Goal: Task Accomplishment & Management: Complete application form

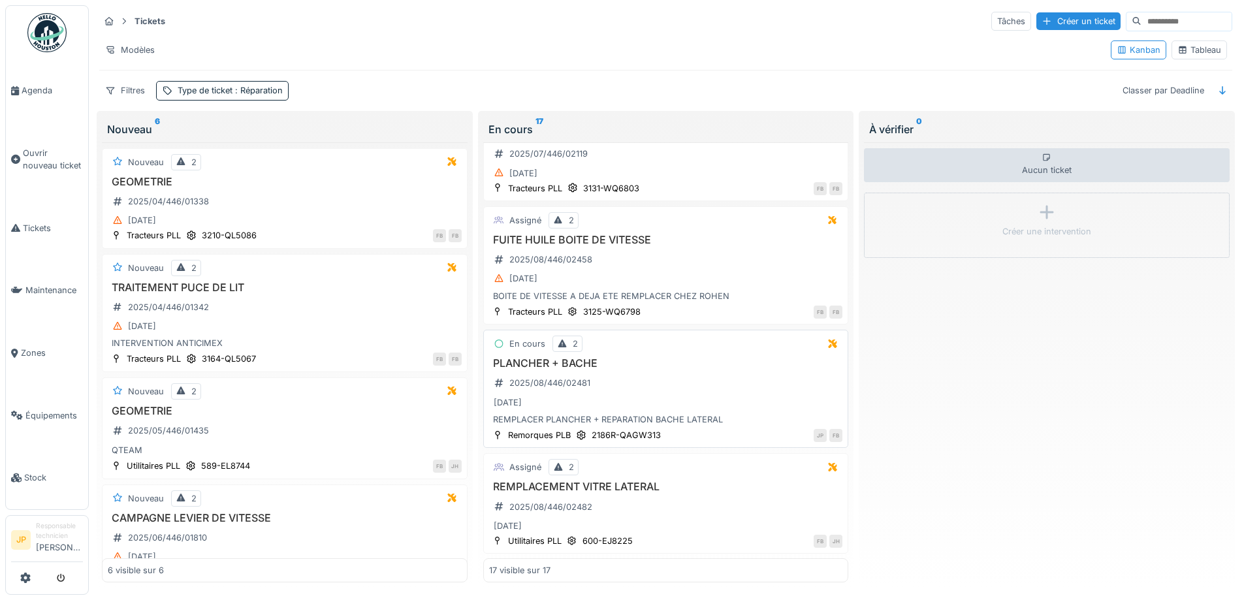
scroll to position [8, 0]
click at [561, 357] on h3 "PLANCHER + BACHE" at bounding box center [666, 363] width 354 height 12
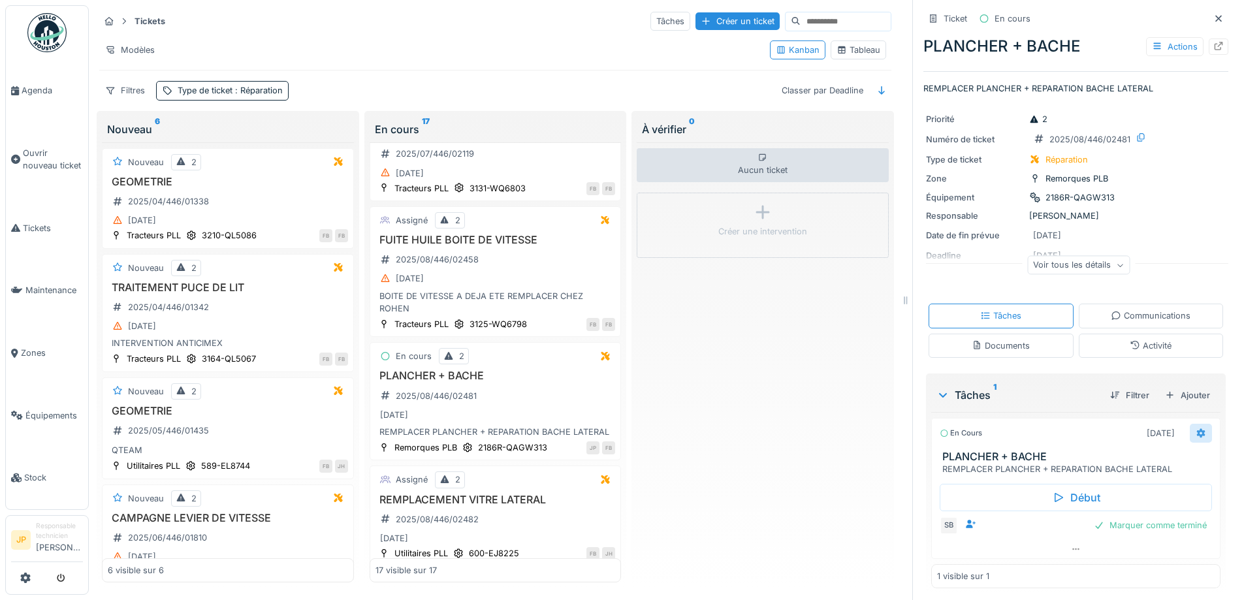
click at [1197, 428] on icon at bounding box center [1201, 432] width 8 height 9
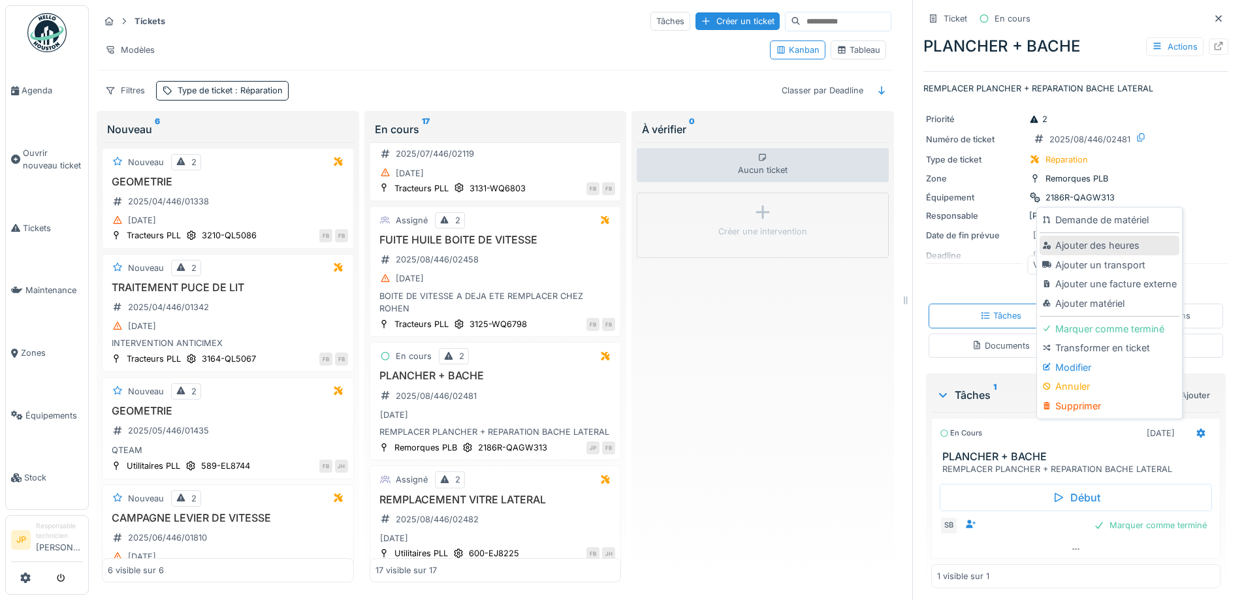
click at [1105, 242] on div "Ajouter des heures" at bounding box center [1108, 246] width 139 height 20
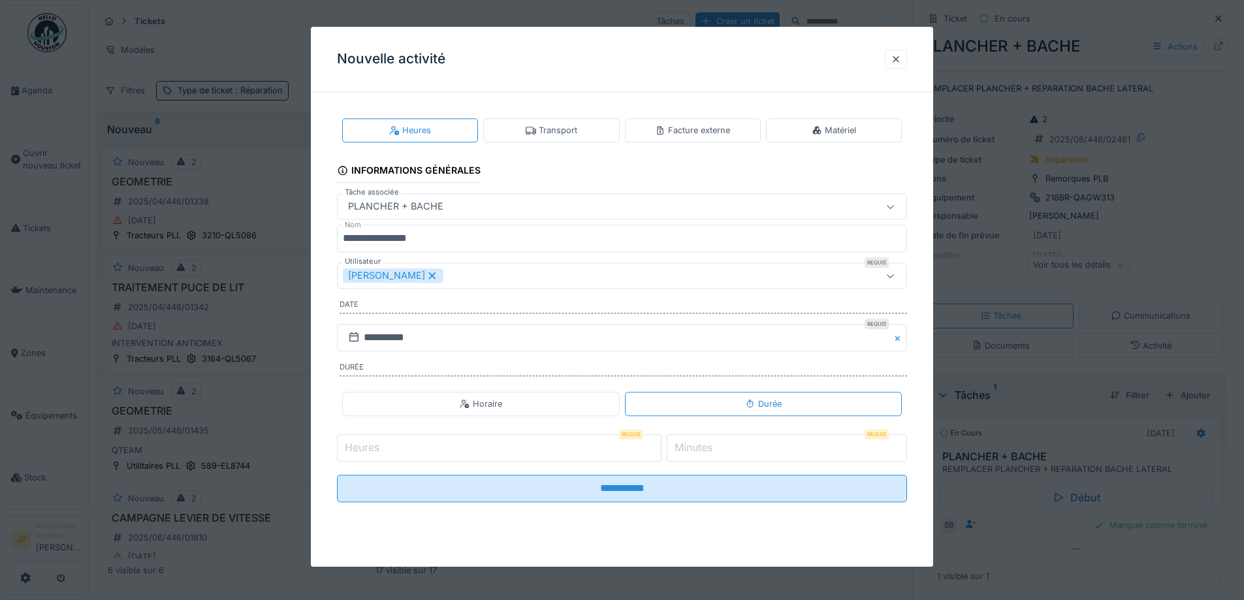
click at [425, 445] on input "Heures" at bounding box center [499, 447] width 324 height 27
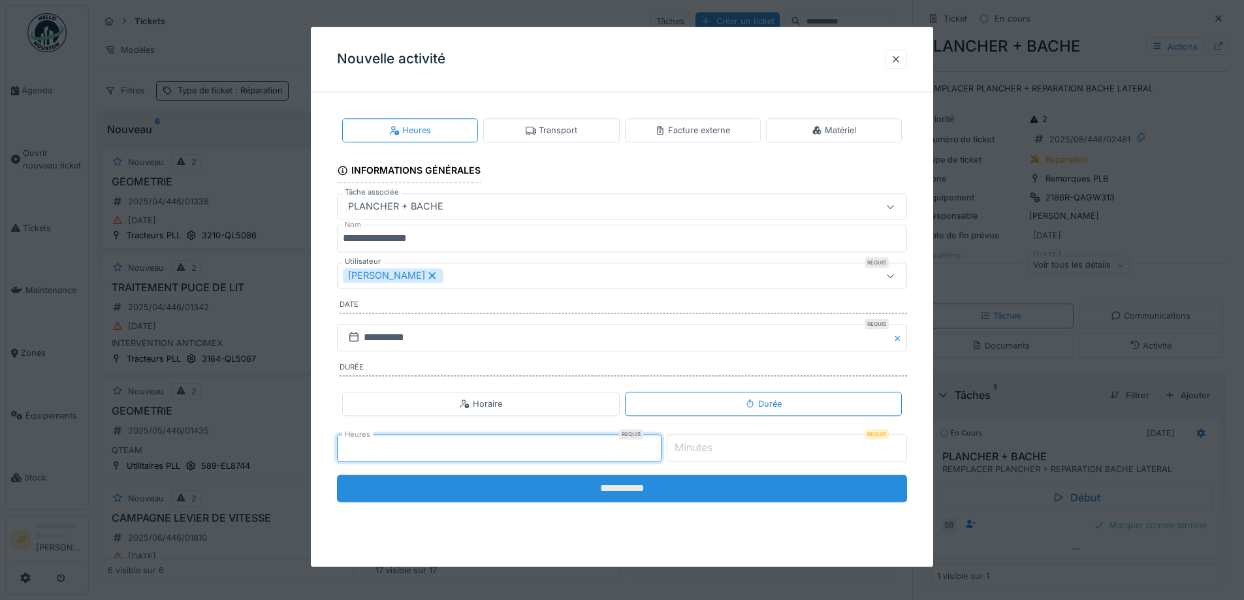
type input "*"
click at [627, 492] on input "**********" at bounding box center [622, 488] width 570 height 27
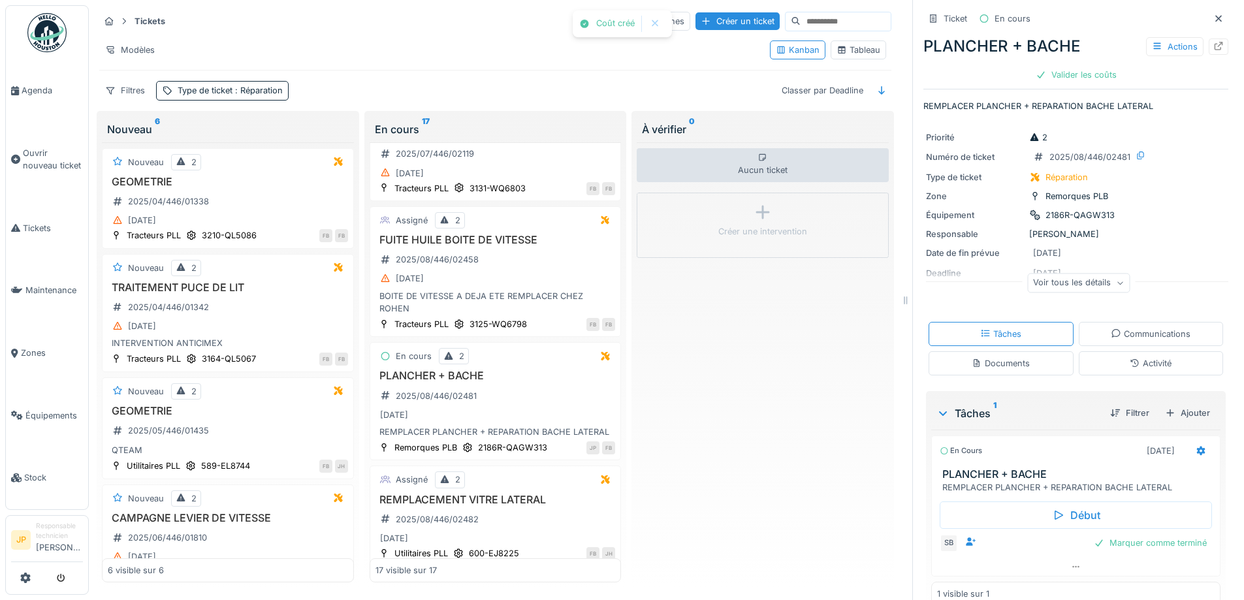
click at [1122, 364] on div "Activité" at bounding box center [1151, 363] width 145 height 24
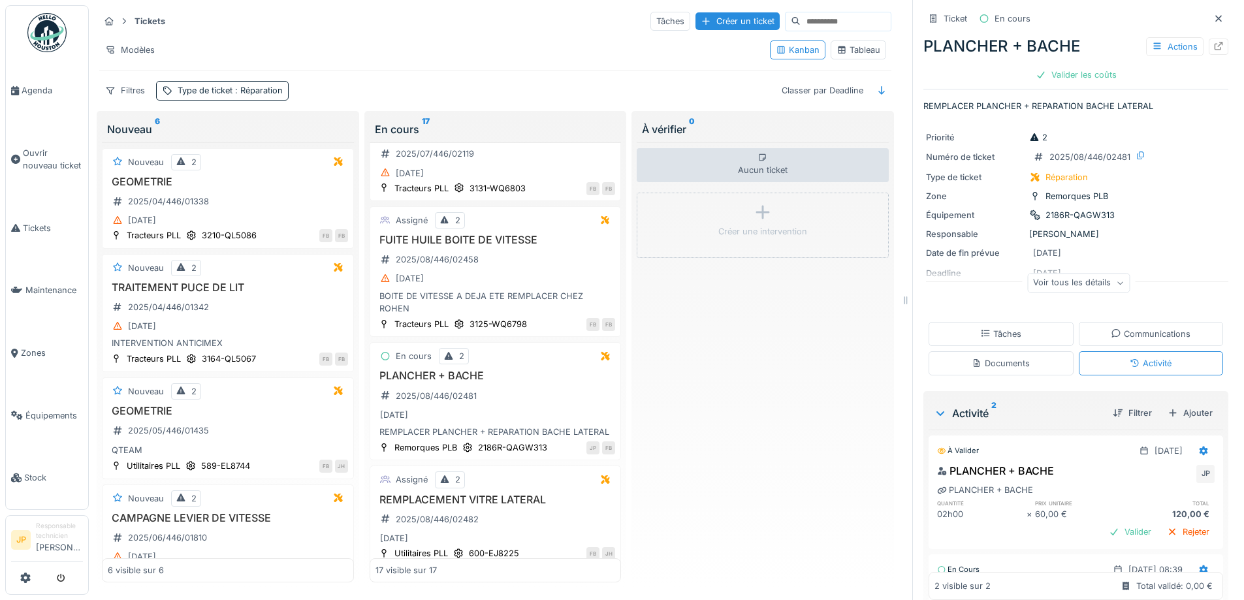
click at [998, 328] on div "Tâches" at bounding box center [1000, 334] width 41 height 12
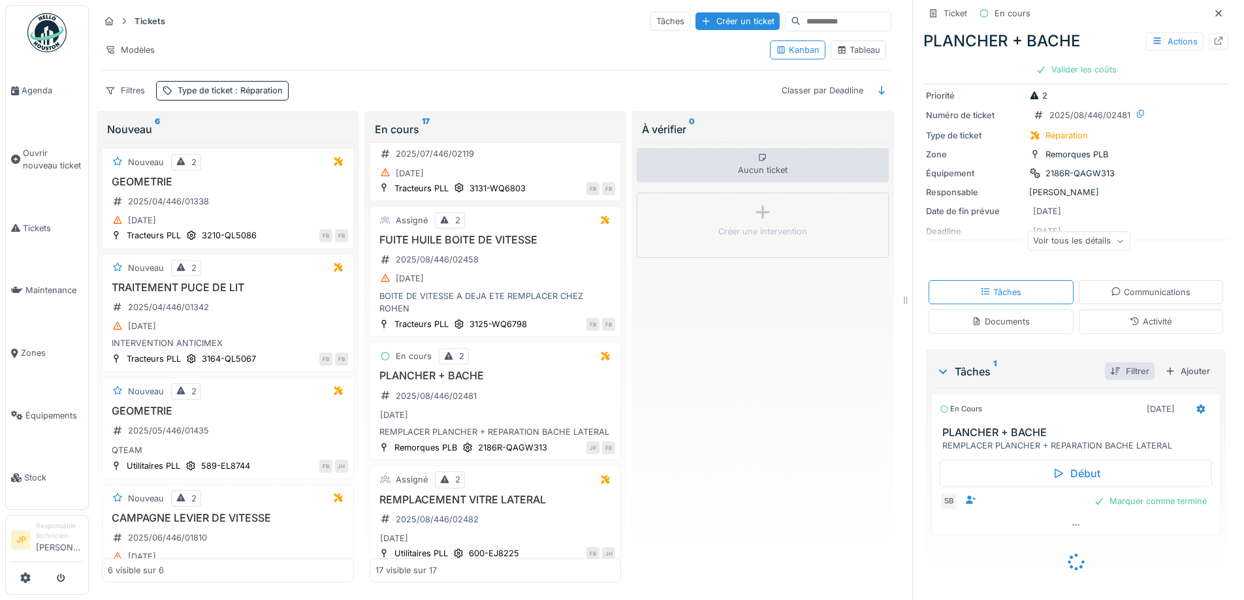
scroll to position [24, 0]
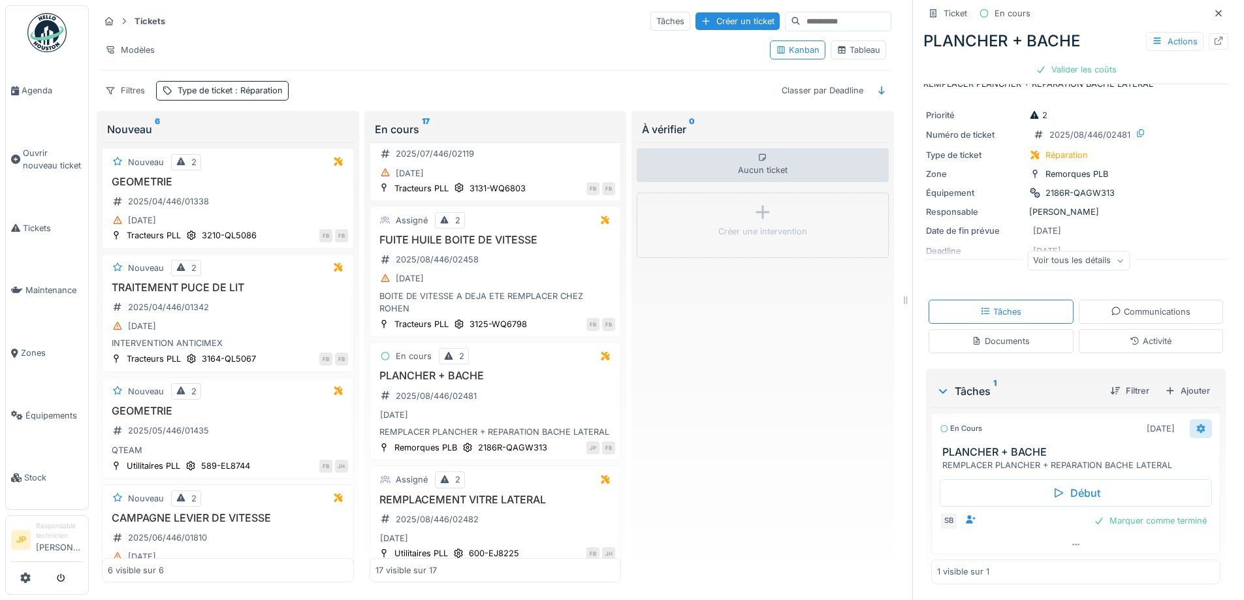
click at [1190, 427] on div at bounding box center [1201, 428] width 22 height 19
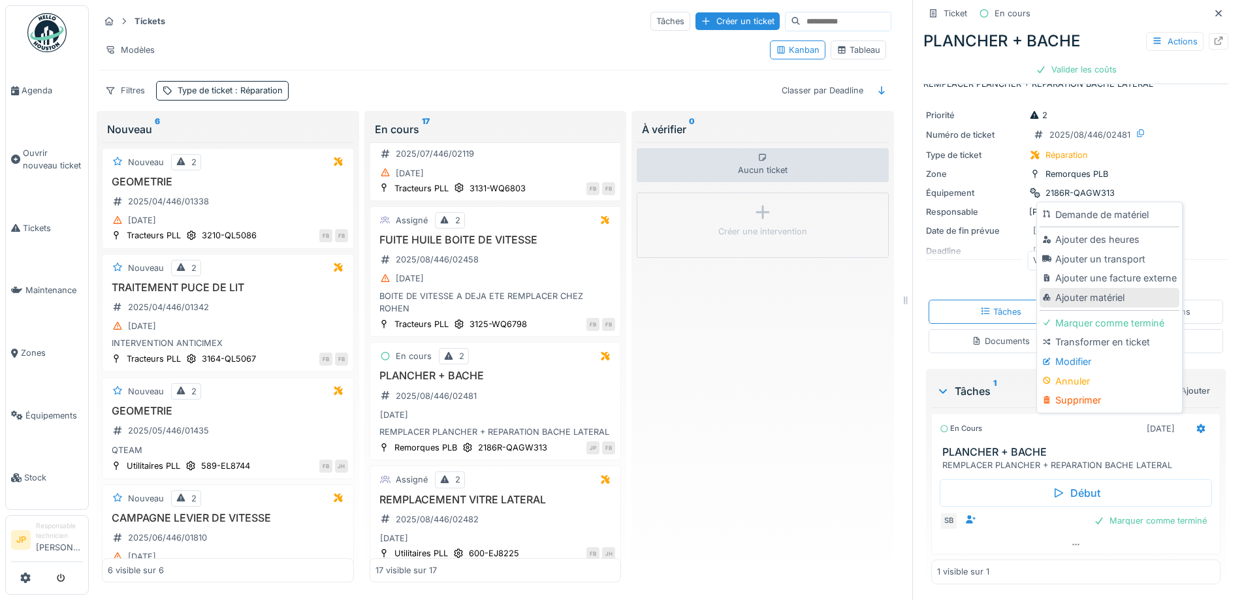
click at [1088, 292] on div "Ajouter matériel" at bounding box center [1108, 298] width 139 height 20
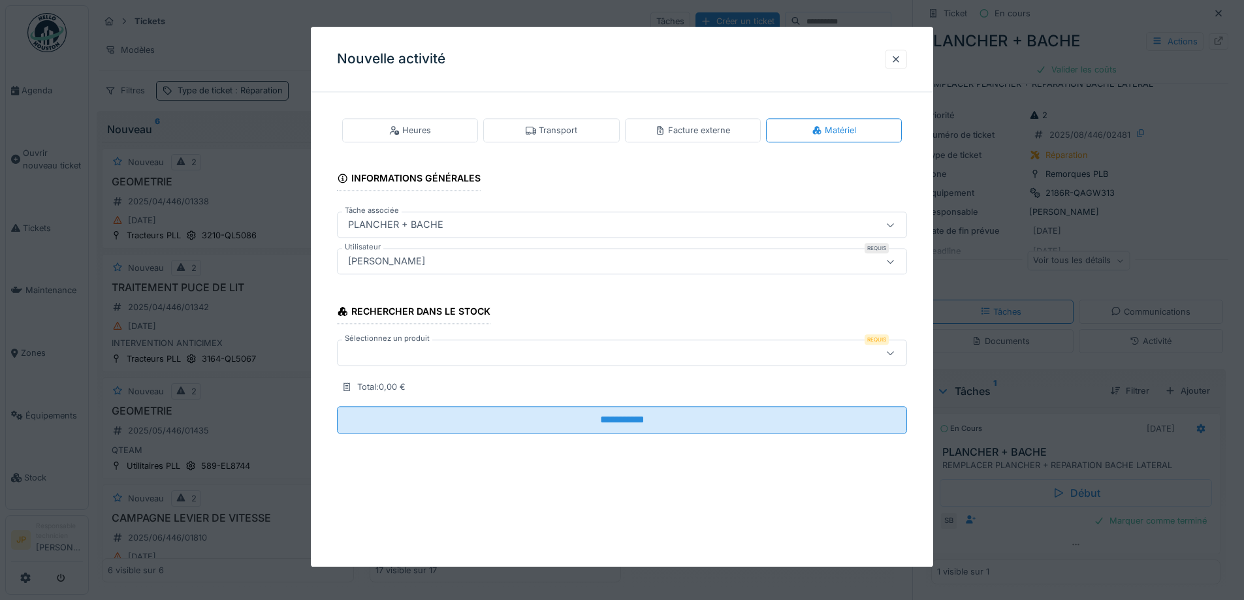
click at [390, 354] on div at bounding box center [589, 353] width 492 height 14
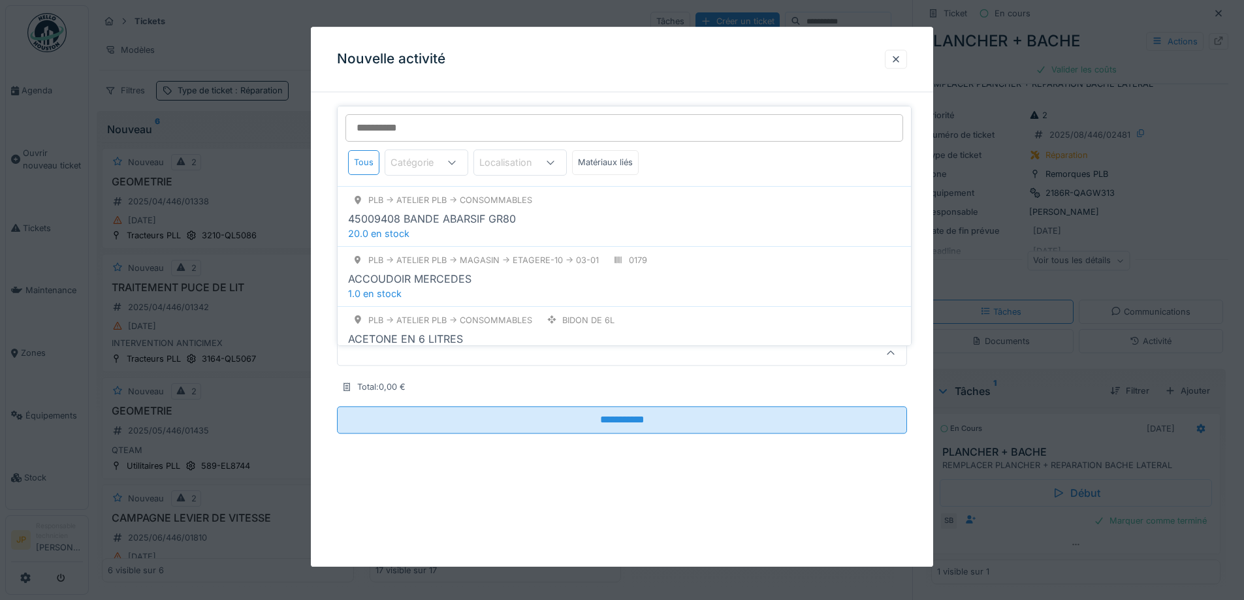
click at [399, 127] on input "Sélectionnez un produit" at bounding box center [624, 127] width 558 height 27
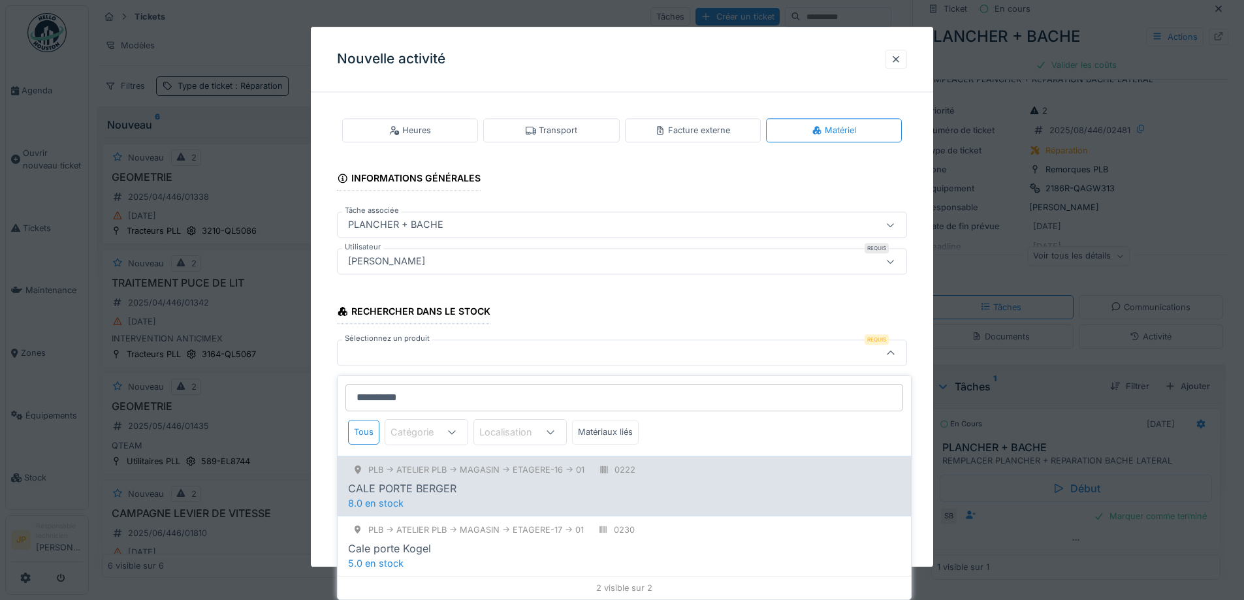
type input "**********"
click at [482, 481] on div "CALE PORTE BERGER" at bounding box center [624, 489] width 552 height 16
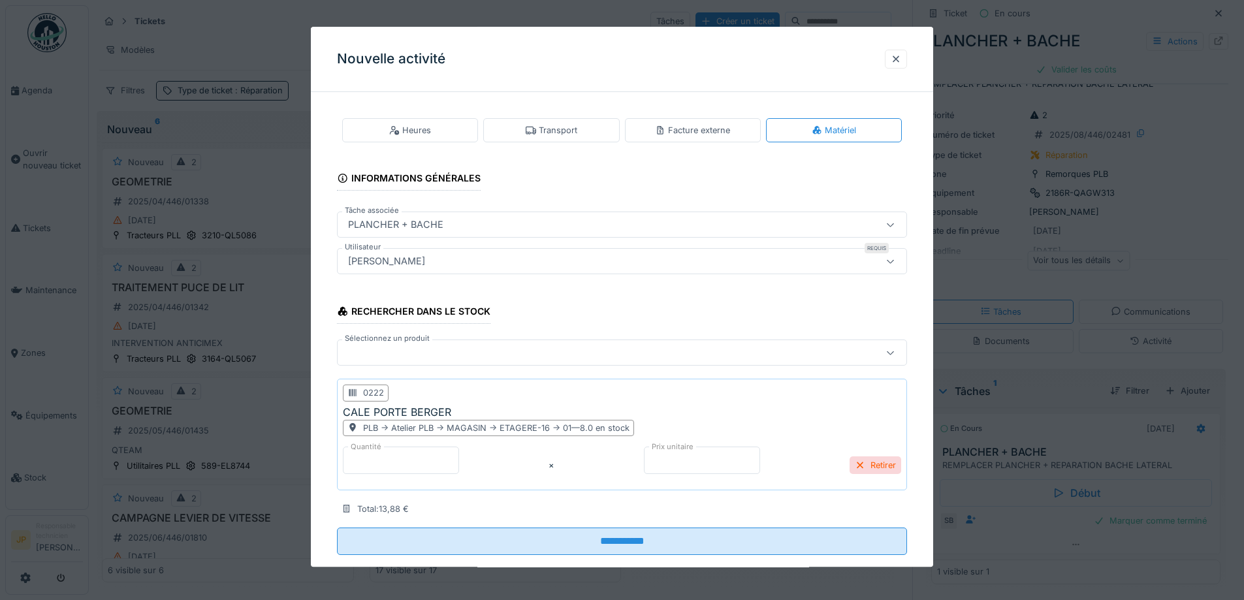
click at [395, 355] on div at bounding box center [589, 353] width 492 height 14
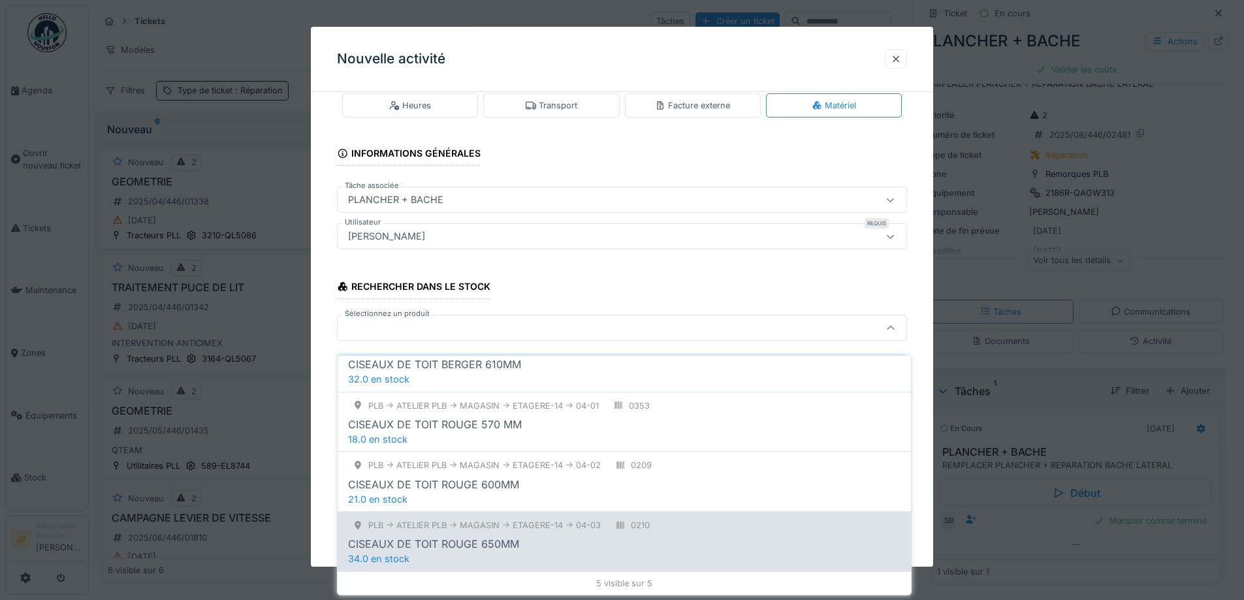
scroll to position [0, 0]
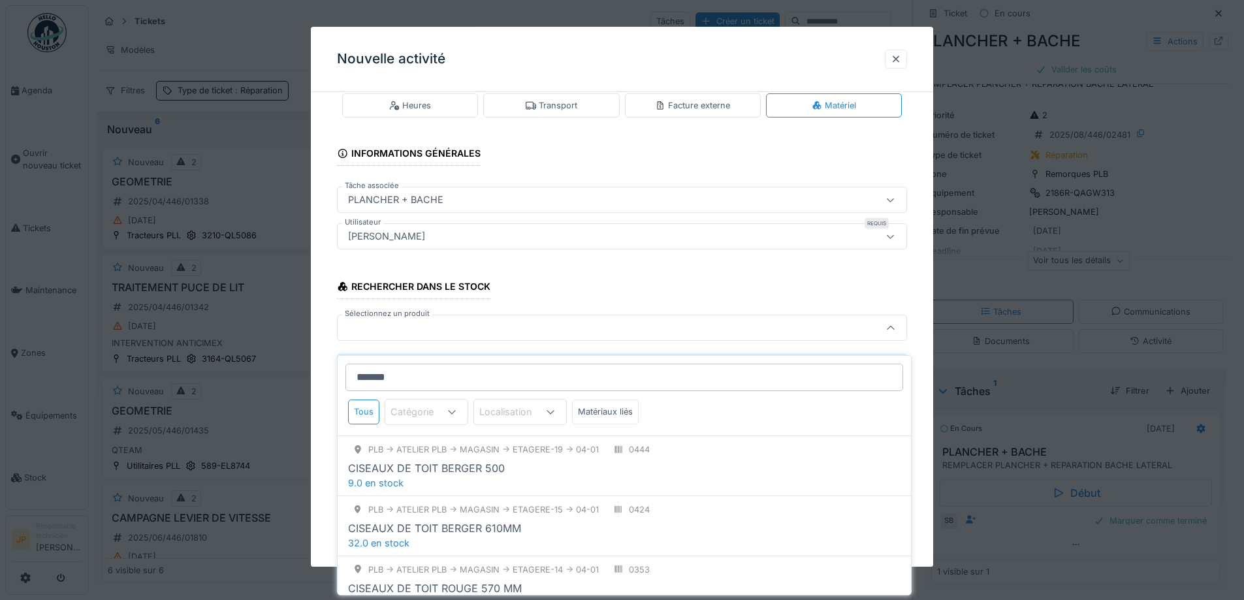
click at [421, 371] on input "*******" at bounding box center [624, 377] width 558 height 27
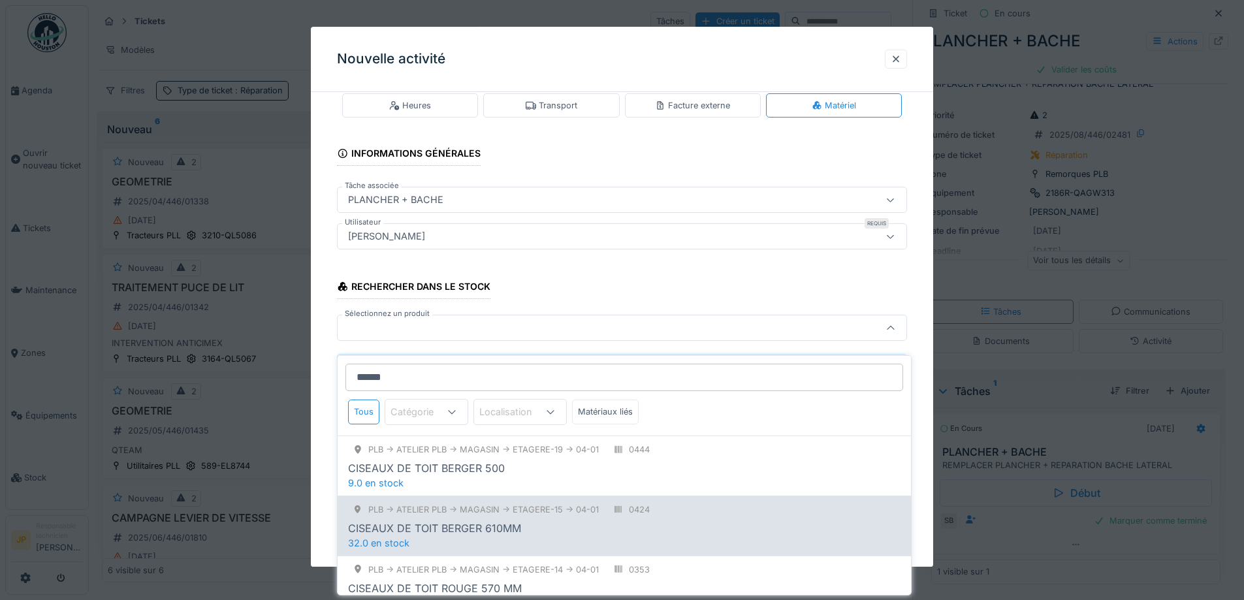
type input "******"
click at [548, 521] on div "CISEAUX DE TOIT BERGER 610MM" at bounding box center [624, 528] width 552 height 16
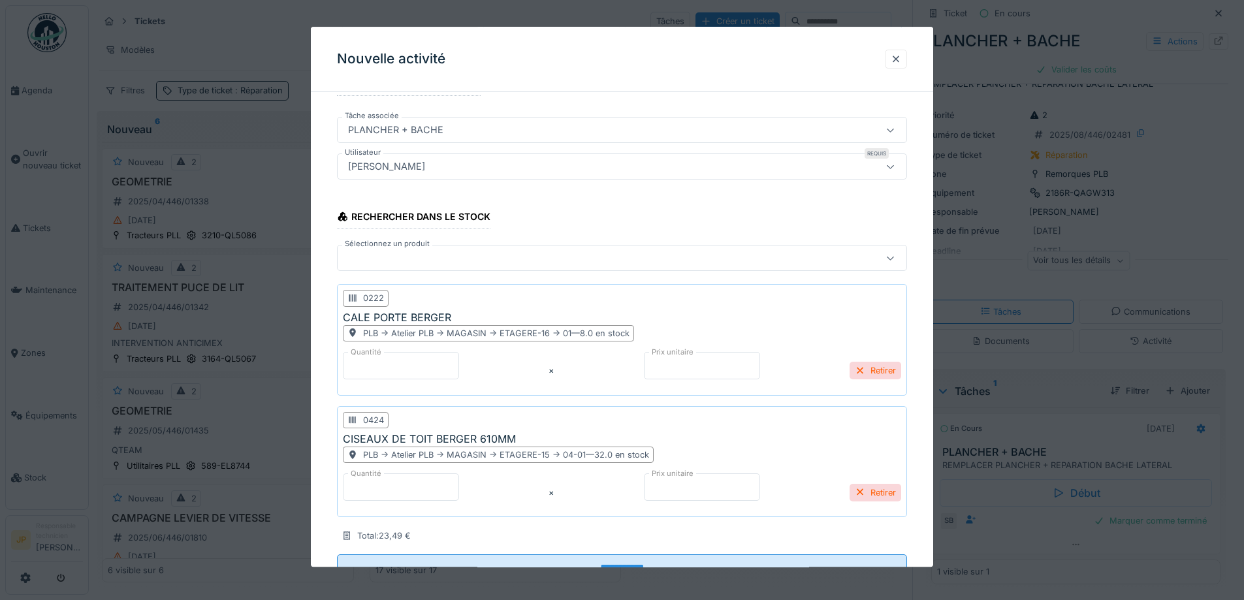
scroll to position [146, 0]
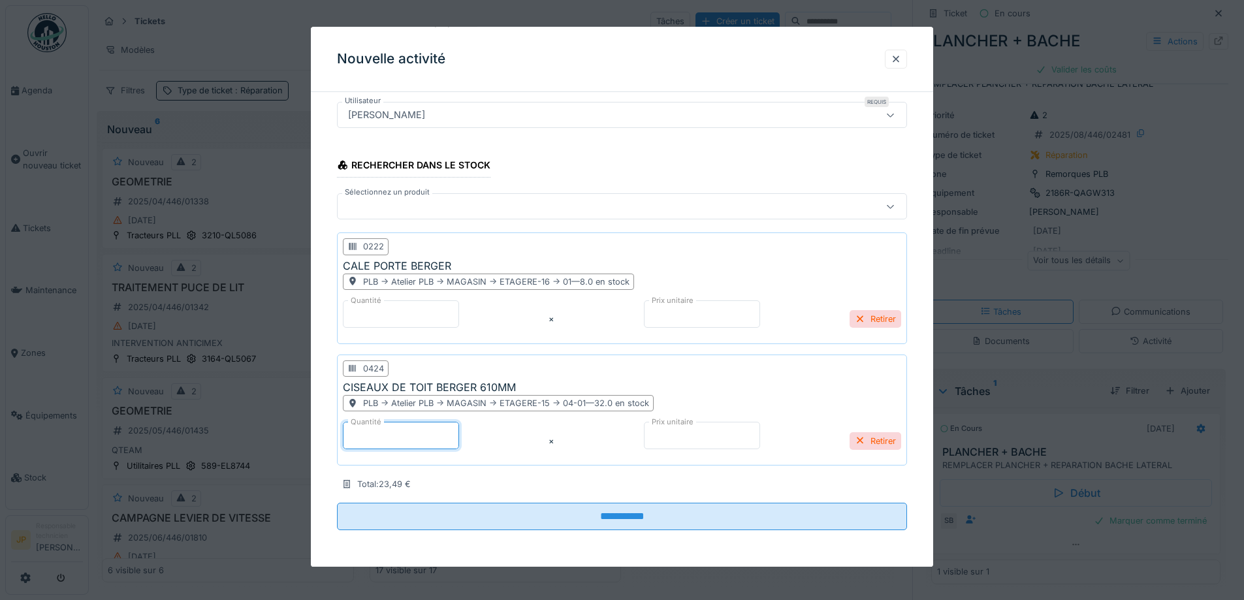
click at [296, 434] on div "**********" at bounding box center [666, 300] width 1155 height 600
type input "*"
click at [417, 212] on div at bounding box center [589, 207] width 492 height 14
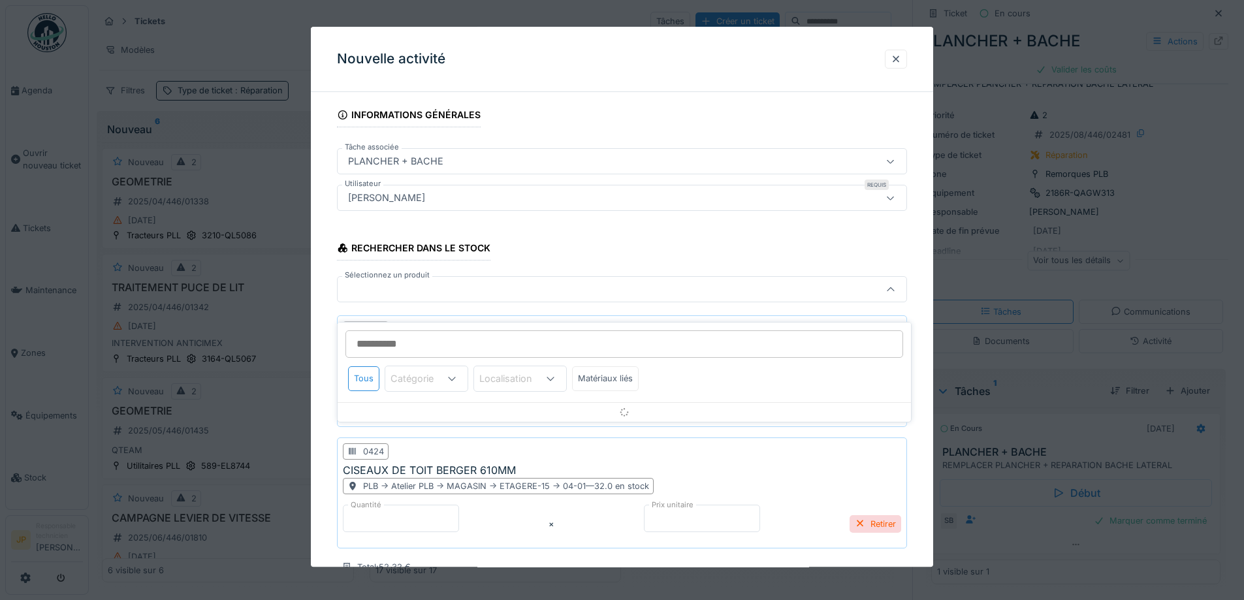
scroll to position [56, 0]
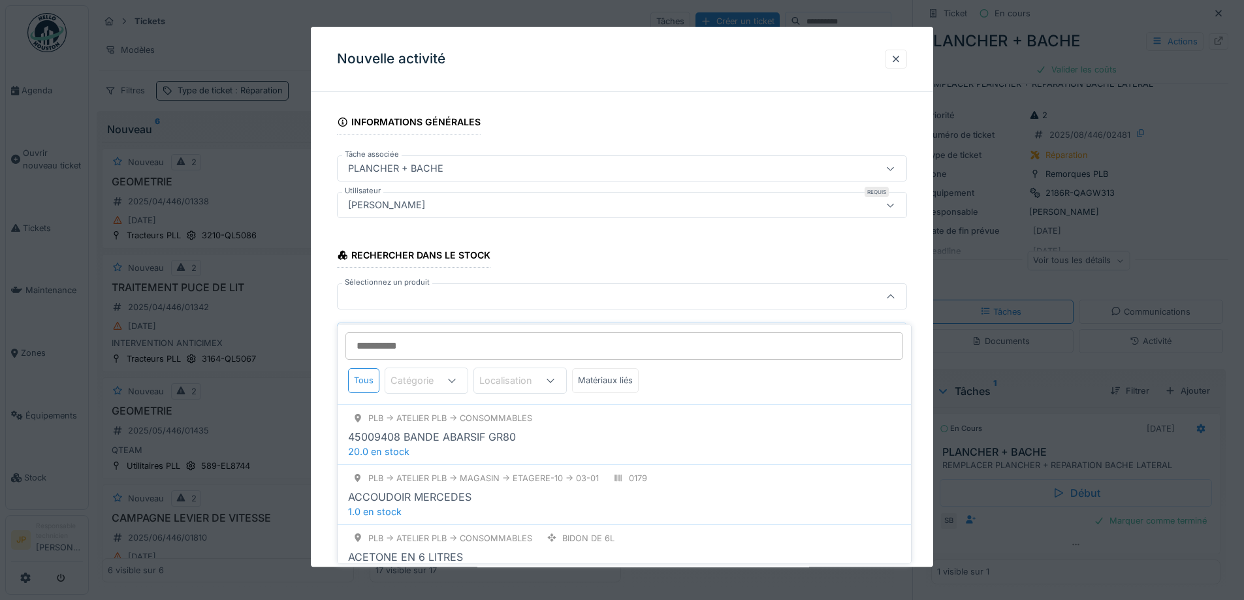
click at [400, 336] on input "Sélectionnez un produit" at bounding box center [624, 345] width 558 height 27
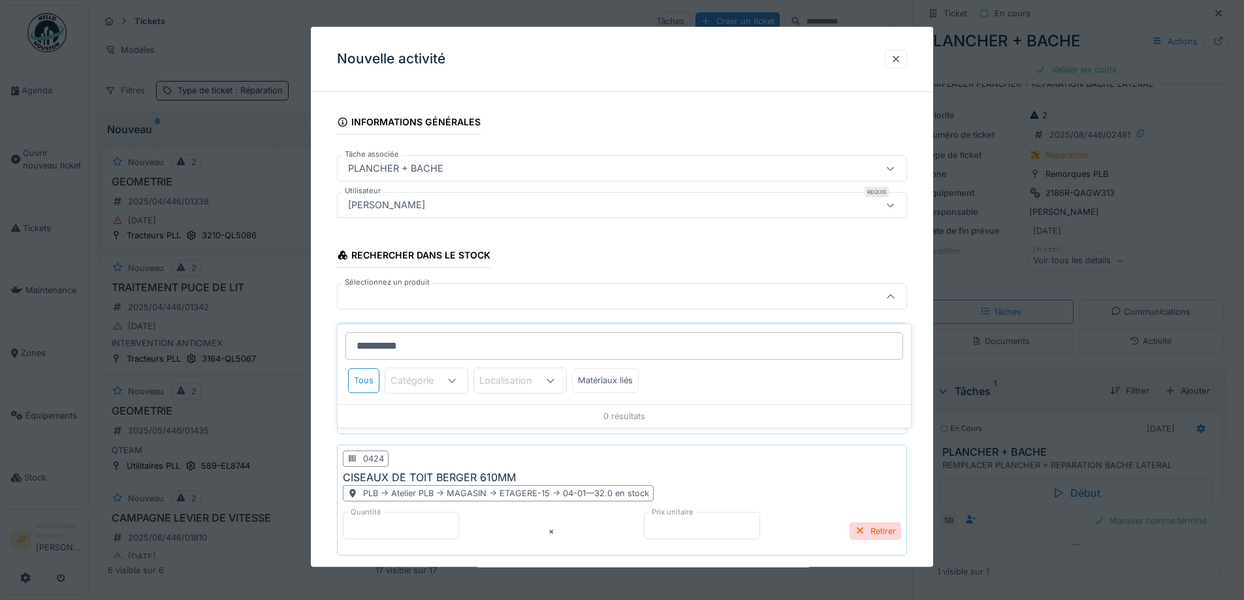
type input "**********"
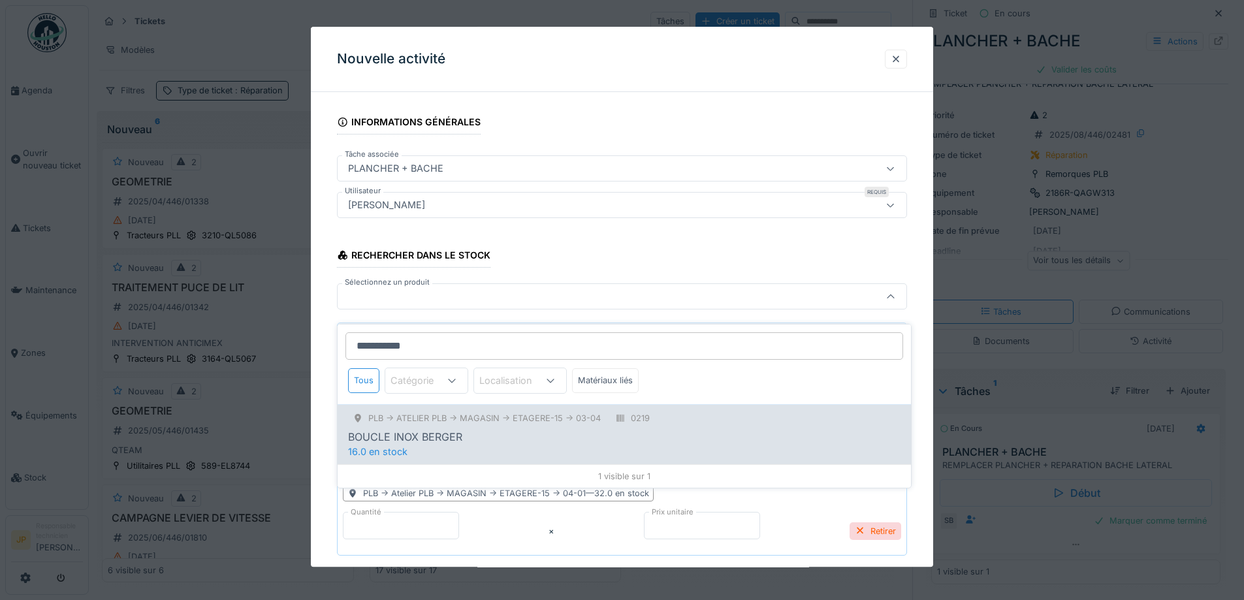
click at [469, 439] on div "PLB -> Atelier PLB -> MAGASIN -> ETAGERE-15 -> 03-04 0219 BOUCLE INOX BERGER 16…" at bounding box center [624, 434] width 573 height 60
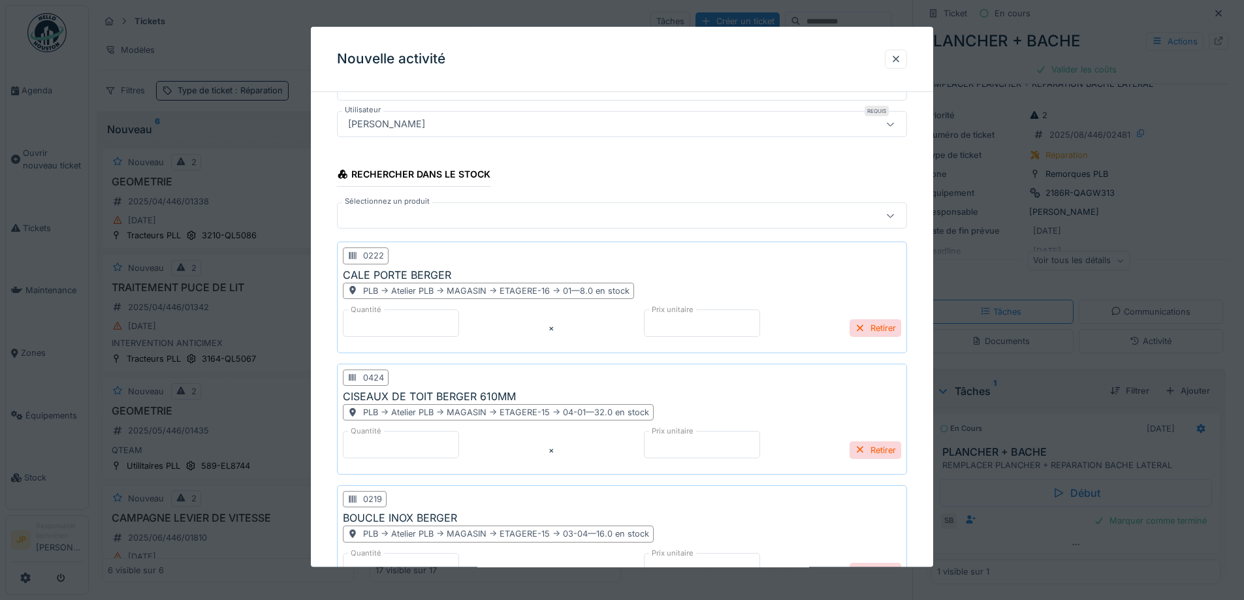
scroll to position [268, 0]
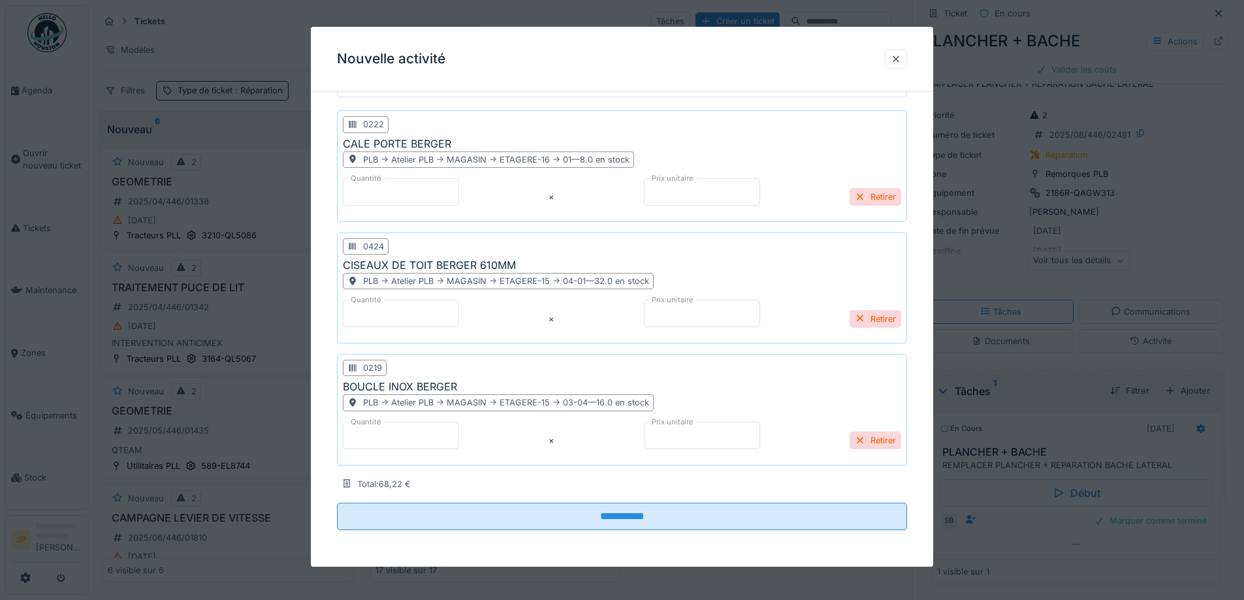
click at [304, 443] on div "**********" at bounding box center [666, 300] width 1155 height 600
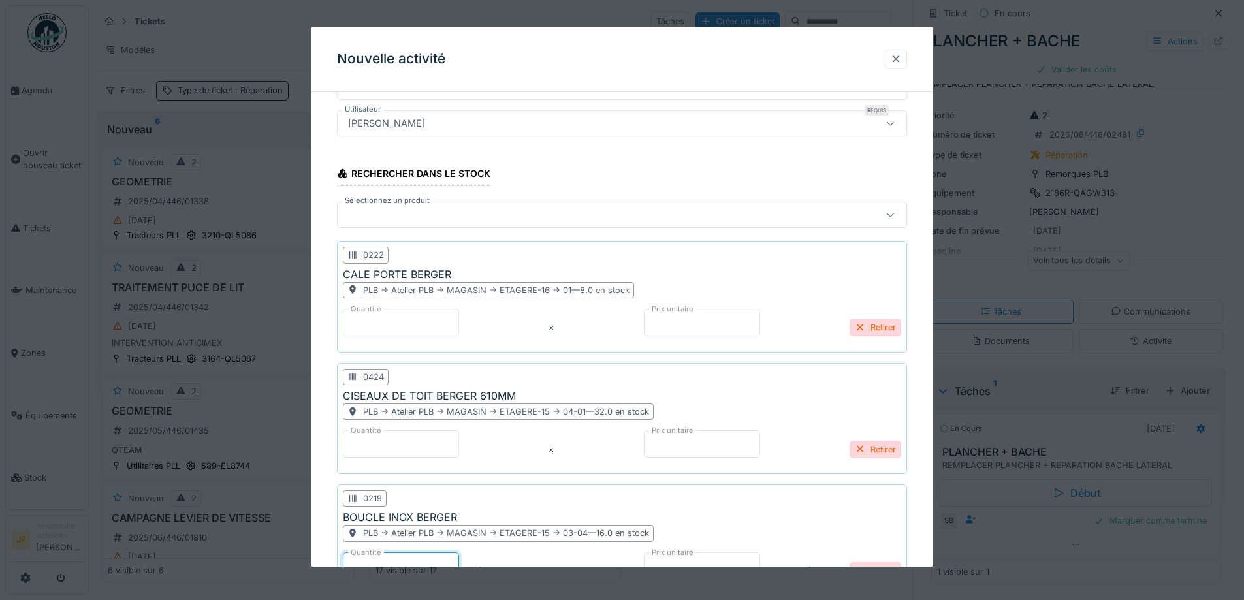
type input "*"
click at [377, 217] on div at bounding box center [589, 215] width 492 height 14
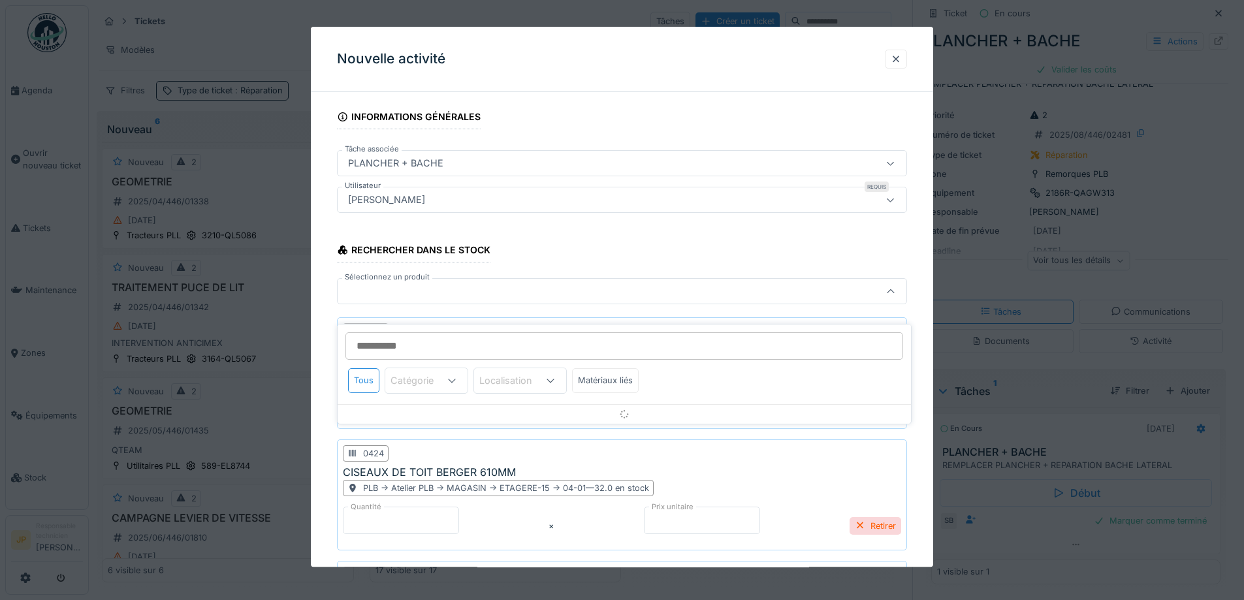
scroll to position [56, 0]
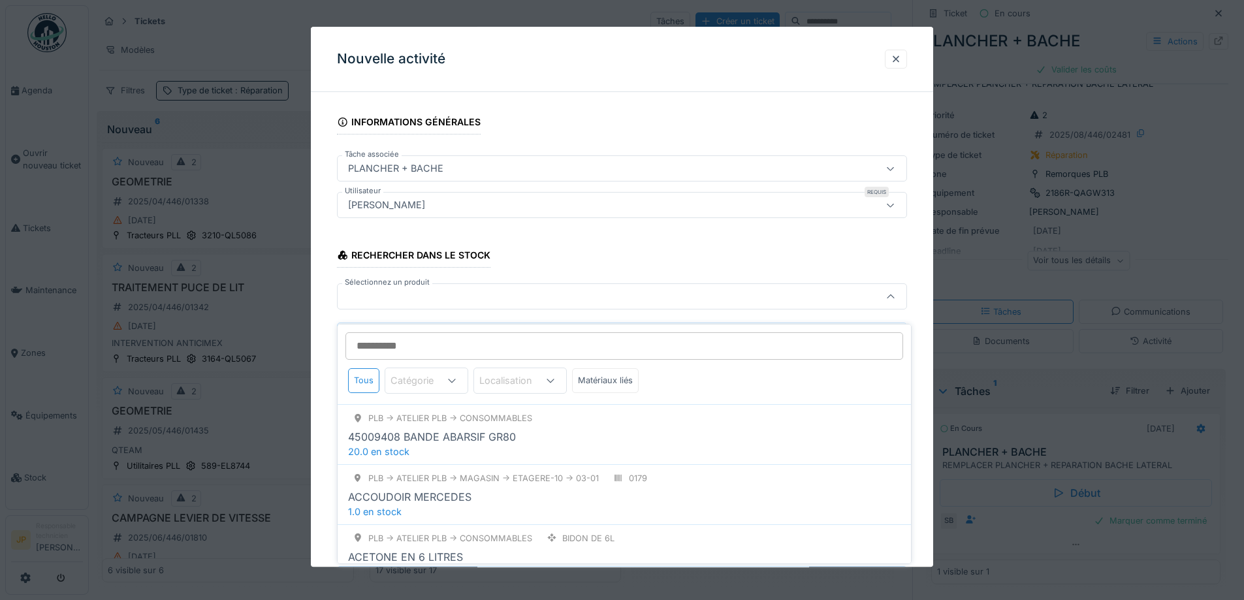
click at [377, 338] on input "Sélectionnez un produit" at bounding box center [624, 345] width 558 height 27
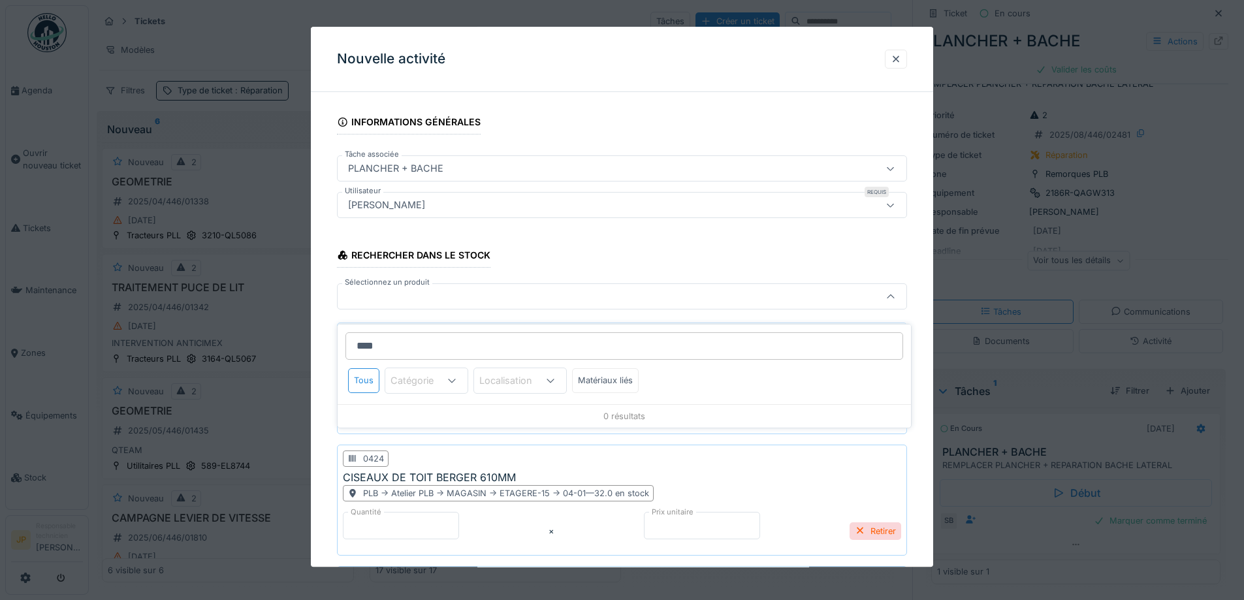
type input "*****"
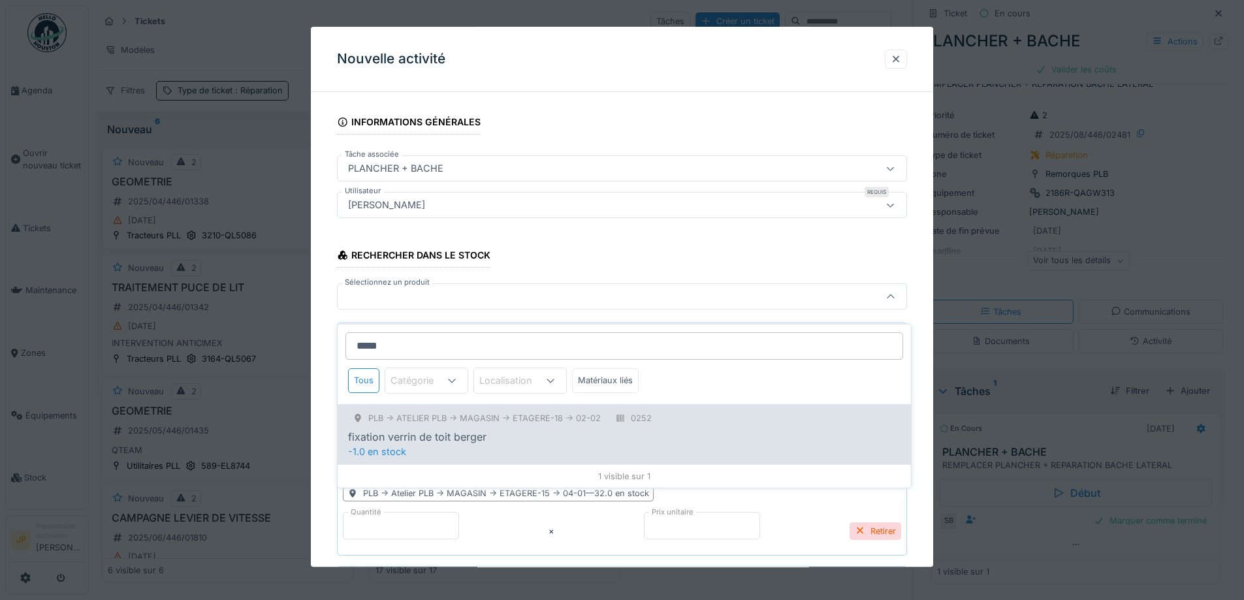
click at [477, 432] on div "fixation verrin de toit berger" at bounding box center [417, 437] width 138 height 16
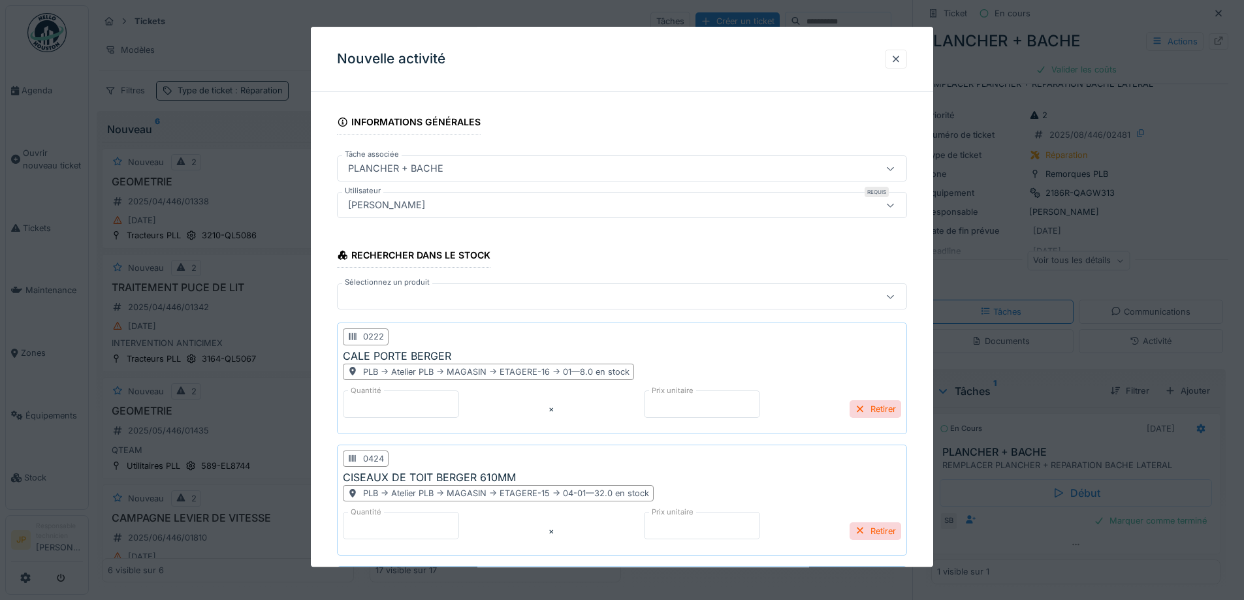
click at [386, 301] on div at bounding box center [589, 297] width 492 height 14
click at [383, 332] on input "Sélectionnez un produit" at bounding box center [624, 345] width 558 height 27
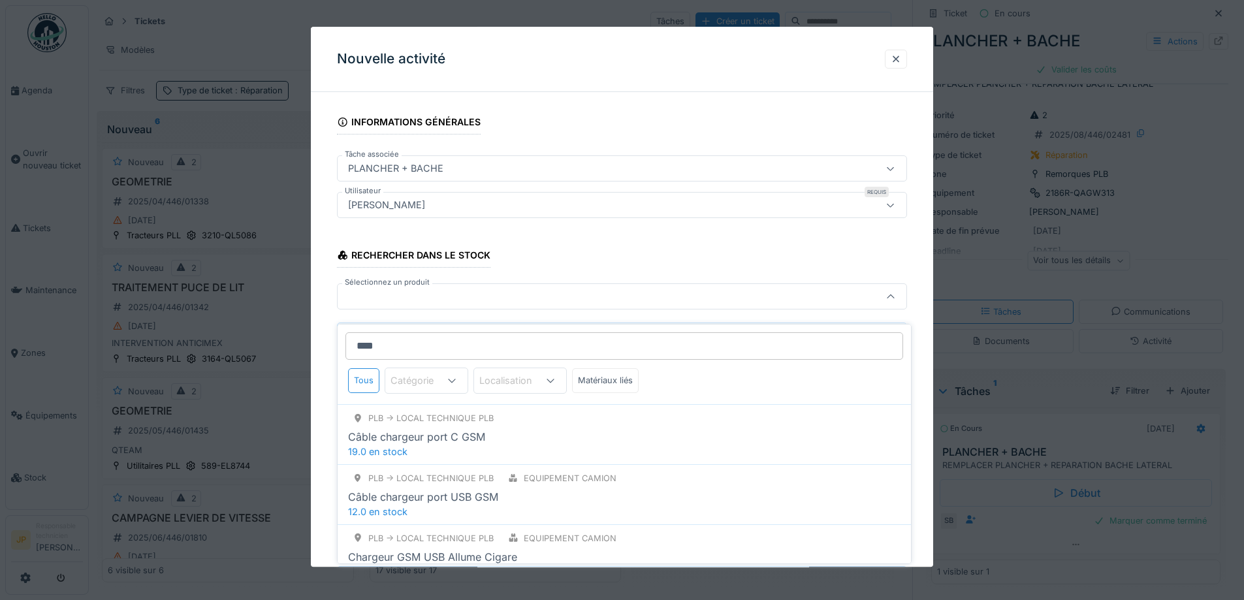
type input "*****"
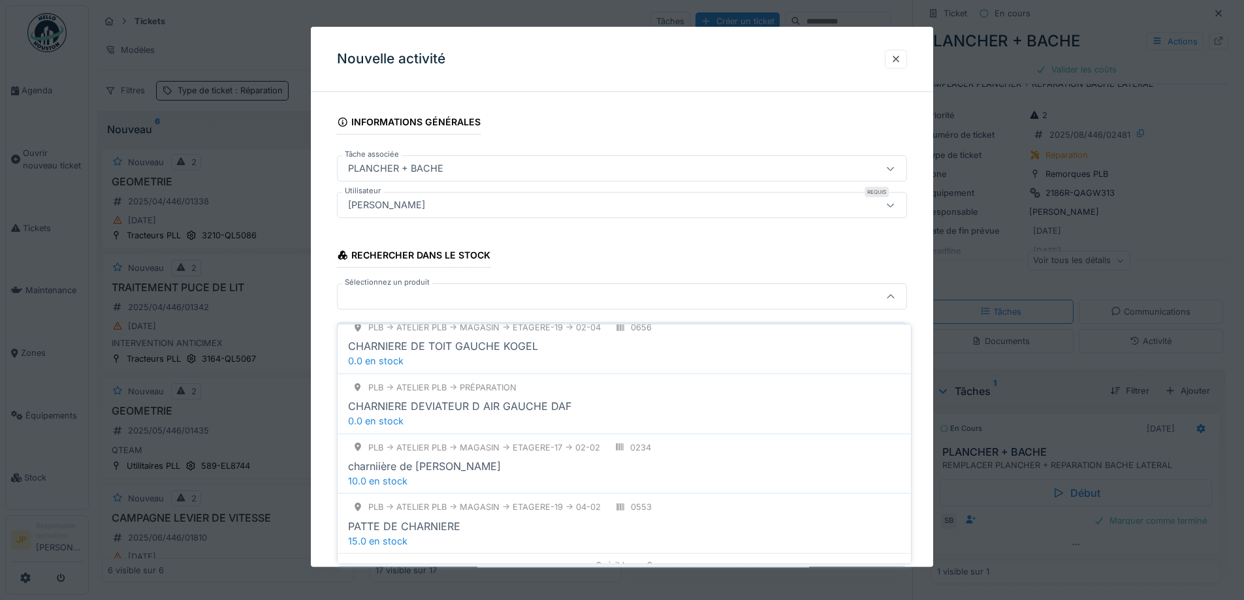
scroll to position [392, 0]
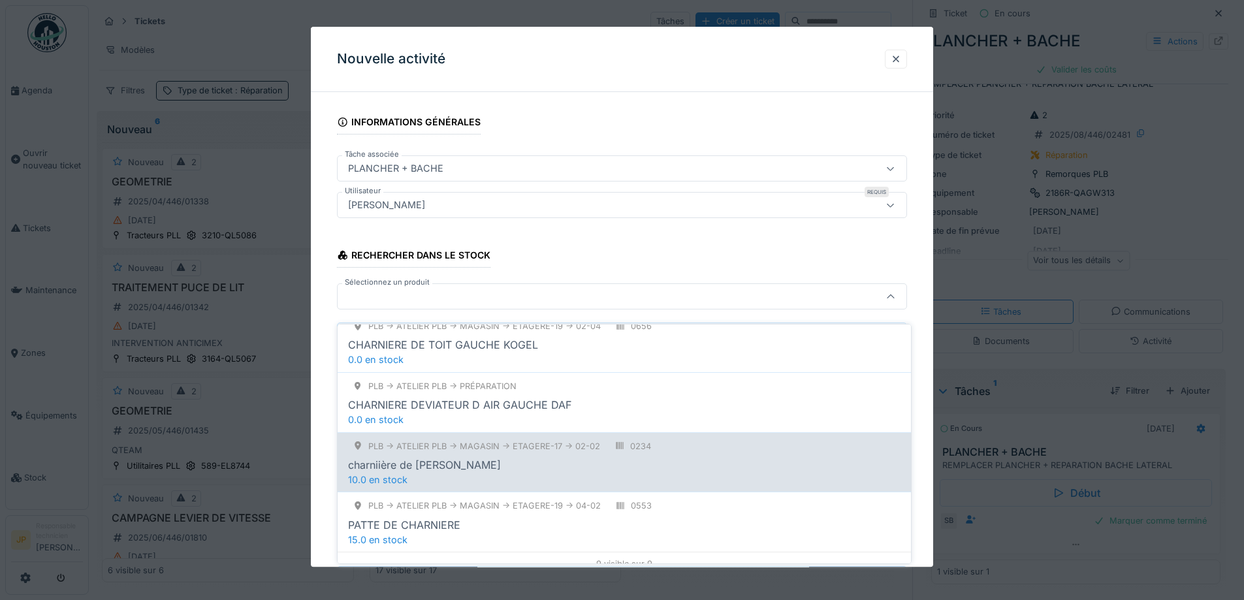
click at [521, 462] on div "PLB -> Atelier PLB -> MAGASIN -> ETAGERE-17 -> 02-02 0234 charniière de toit Be…" at bounding box center [624, 462] width 573 height 60
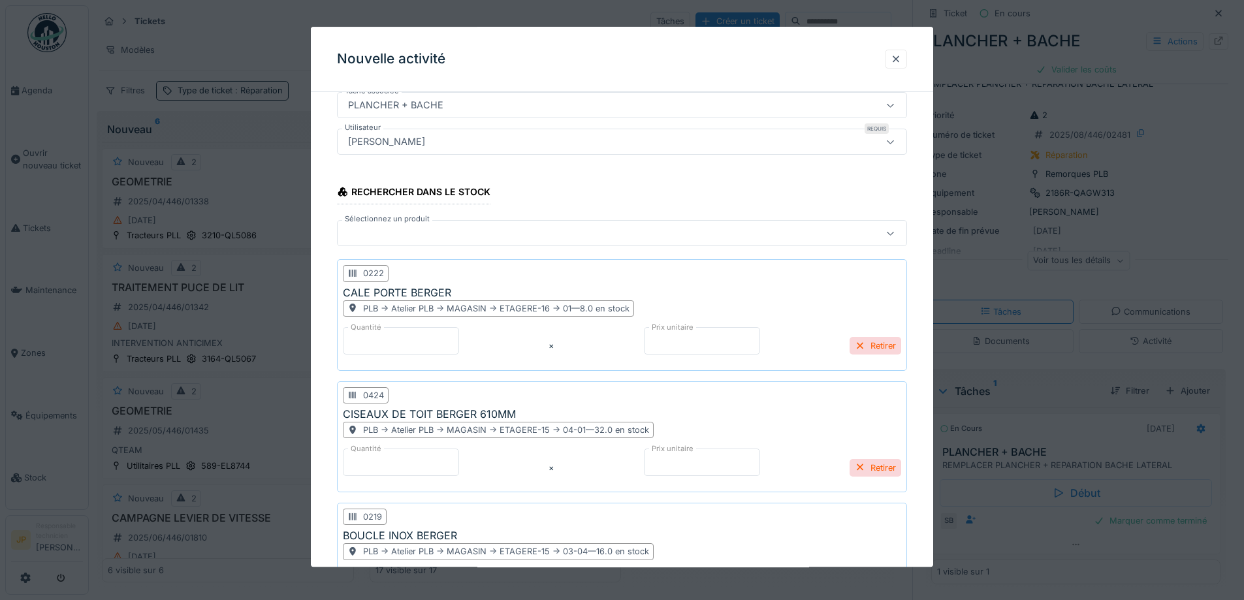
scroll to position [0, 0]
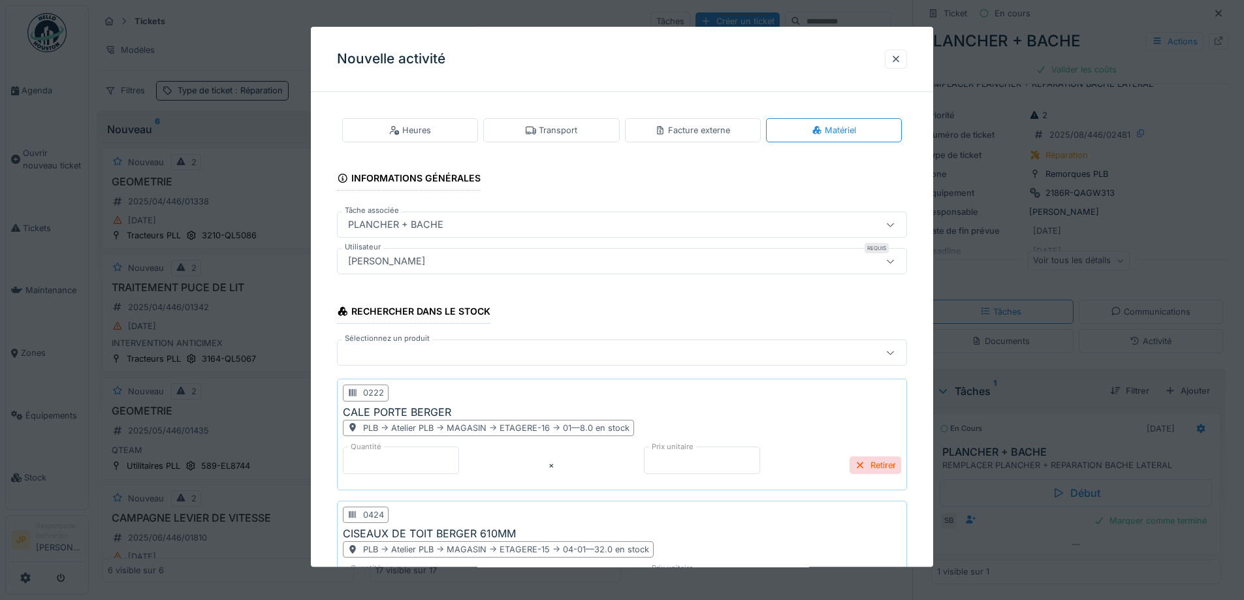
click at [366, 366] on div "Sélectionnez un produit" at bounding box center [622, 353] width 570 height 31
click at [385, 354] on div at bounding box center [589, 353] width 492 height 14
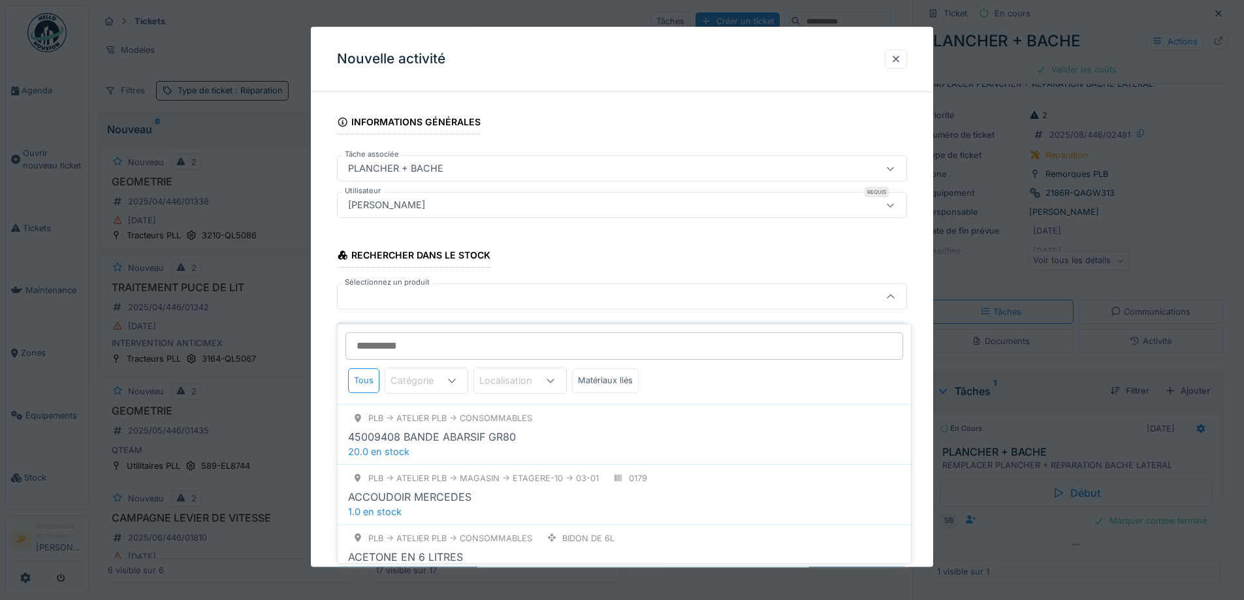
click at [398, 341] on input "Sélectionnez un produit" at bounding box center [624, 345] width 558 height 27
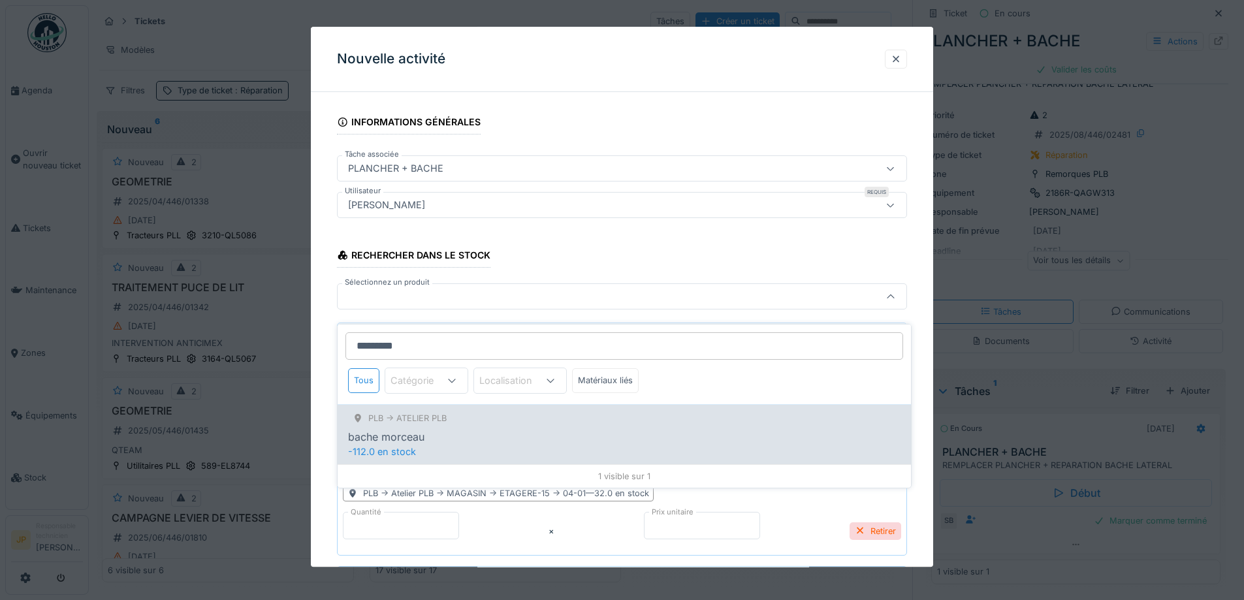
type input "*********"
click at [426, 429] on div "bache morceau" at bounding box center [624, 437] width 552 height 16
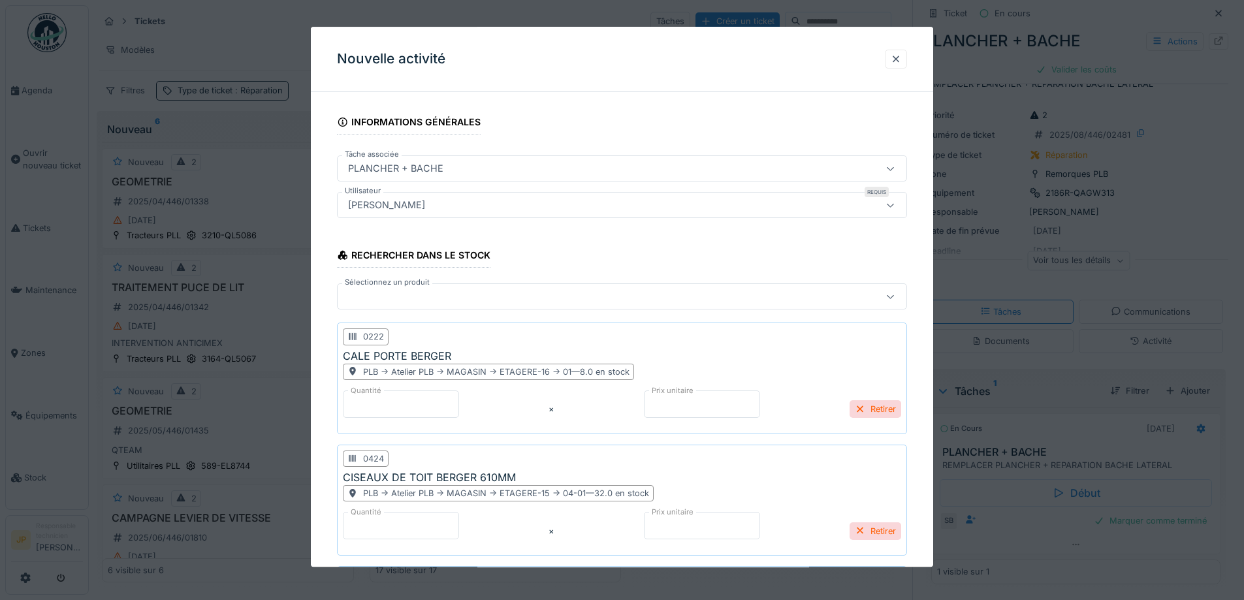
click at [388, 309] on div at bounding box center [622, 297] width 570 height 26
click at [404, 332] on input "Sélectionnez un produit" at bounding box center [624, 345] width 558 height 27
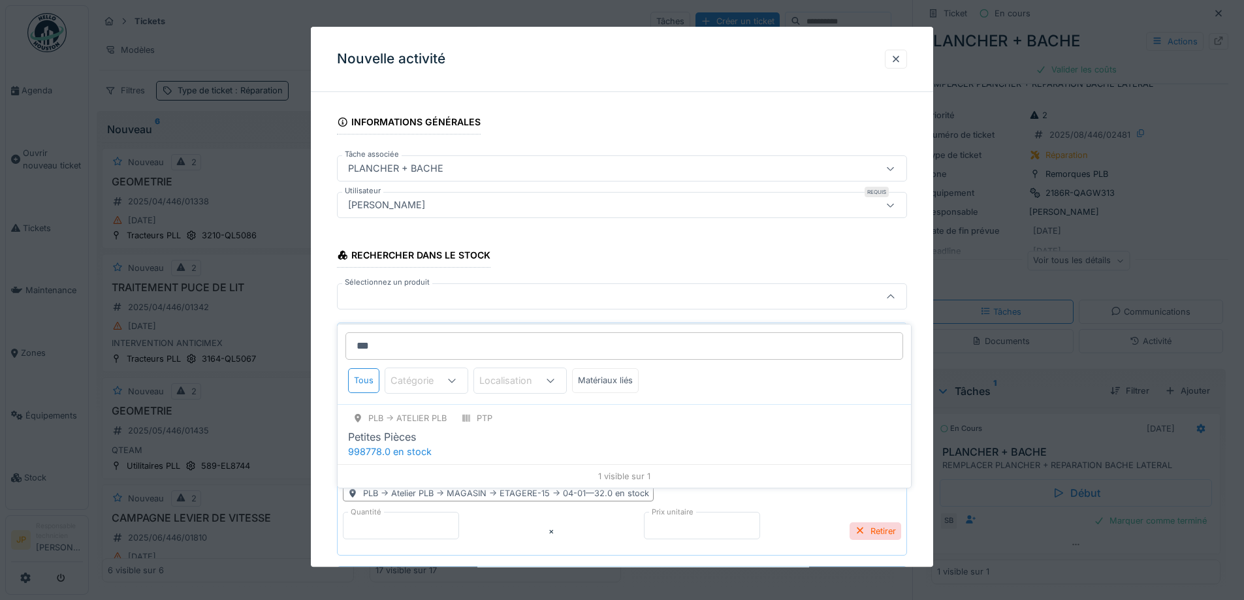
type input "***"
click at [507, 433] on div "Petites Pièces" at bounding box center [624, 437] width 552 height 16
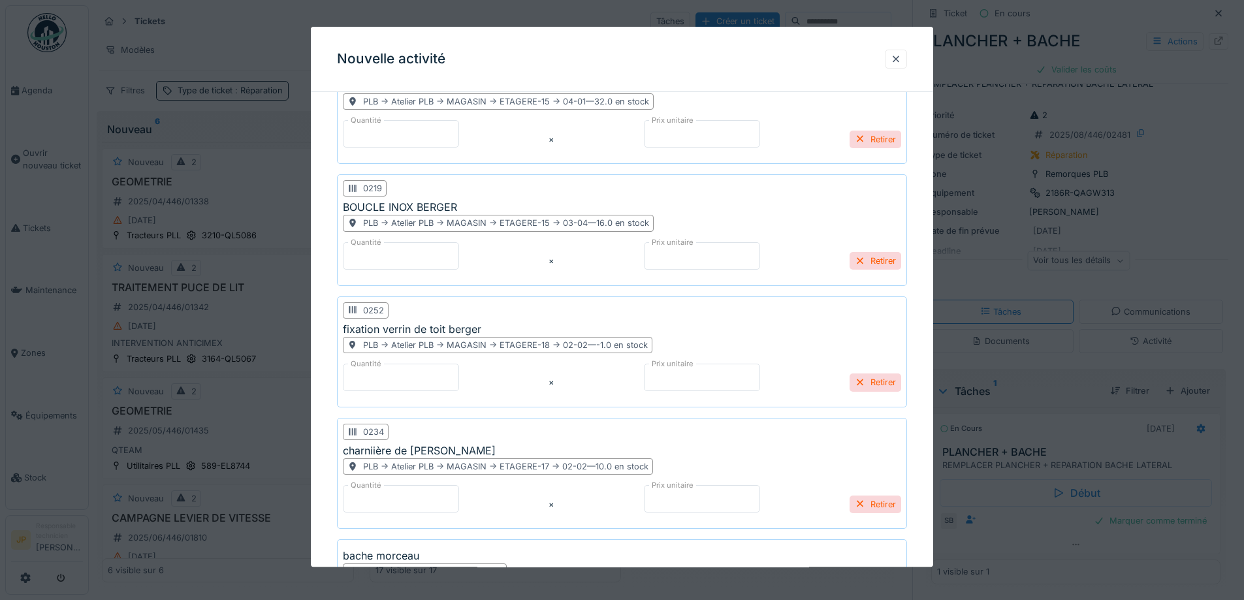
scroll to position [738, 0]
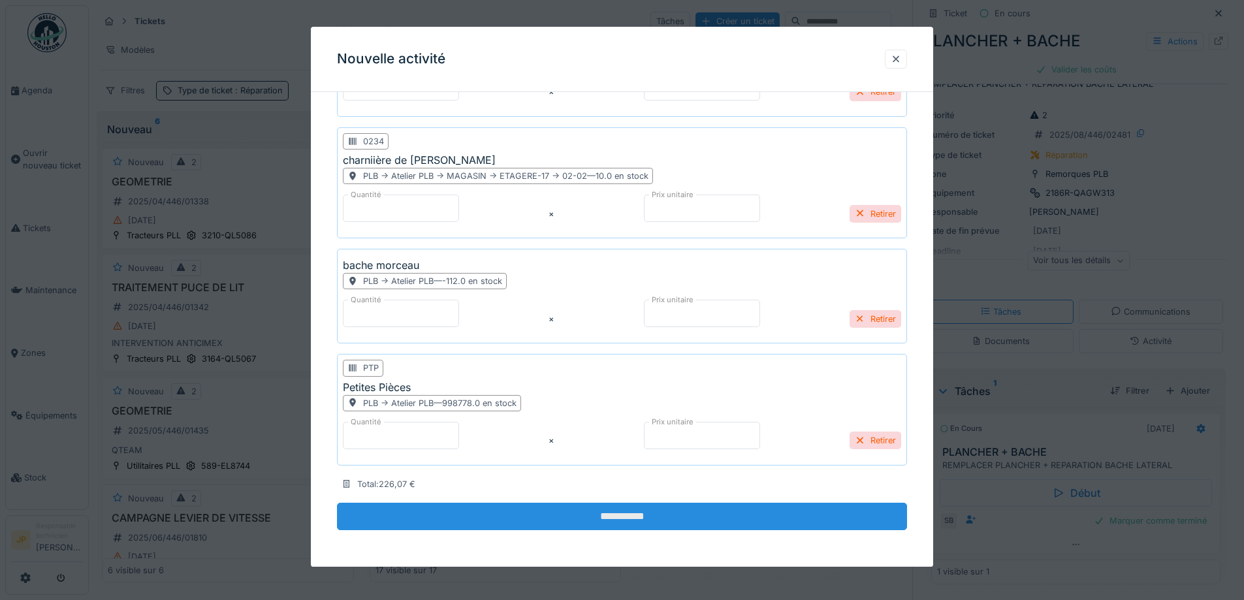
click at [623, 520] on input "**********" at bounding box center [622, 516] width 570 height 27
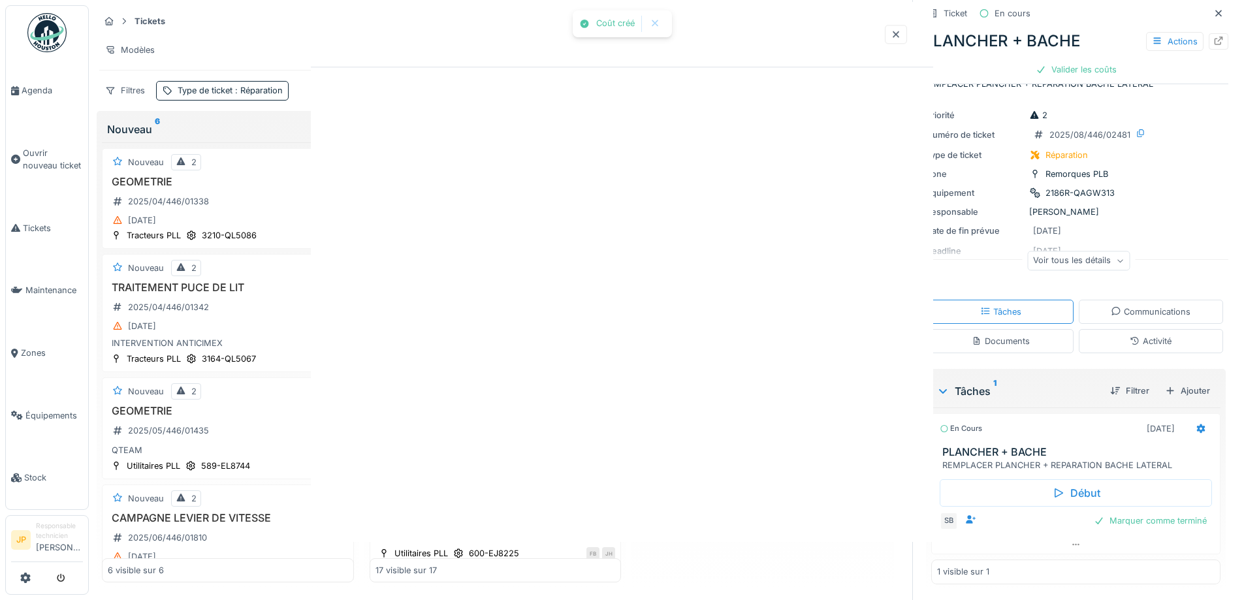
scroll to position [0, 0]
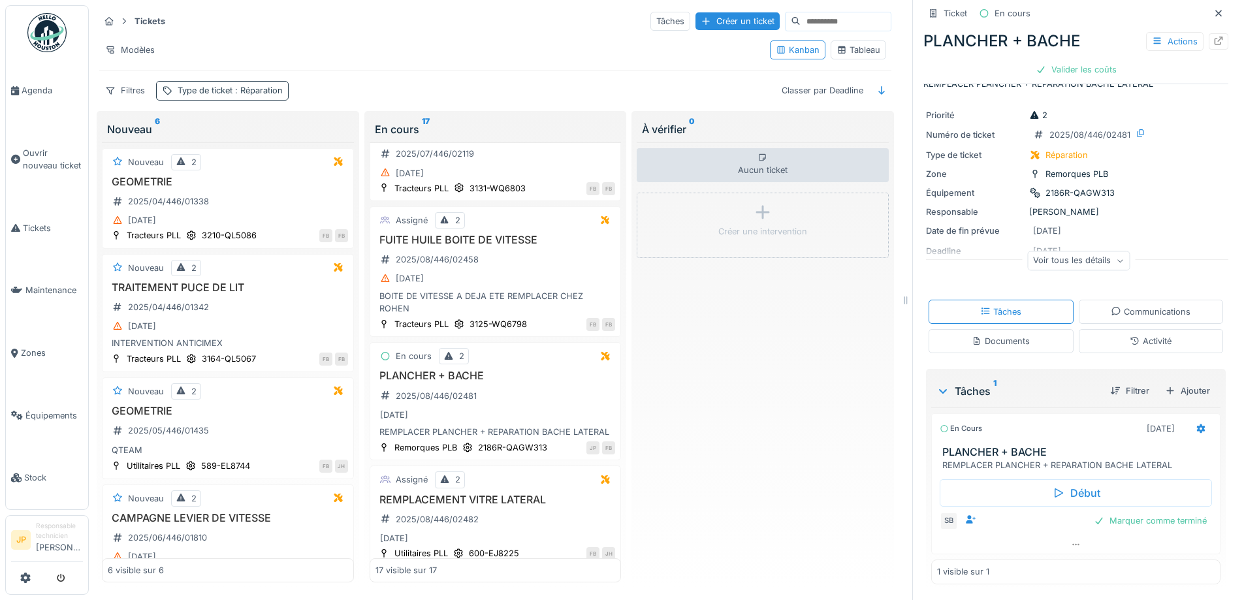
click at [248, 86] on span ": Réparation" at bounding box center [257, 91] width 50 height 10
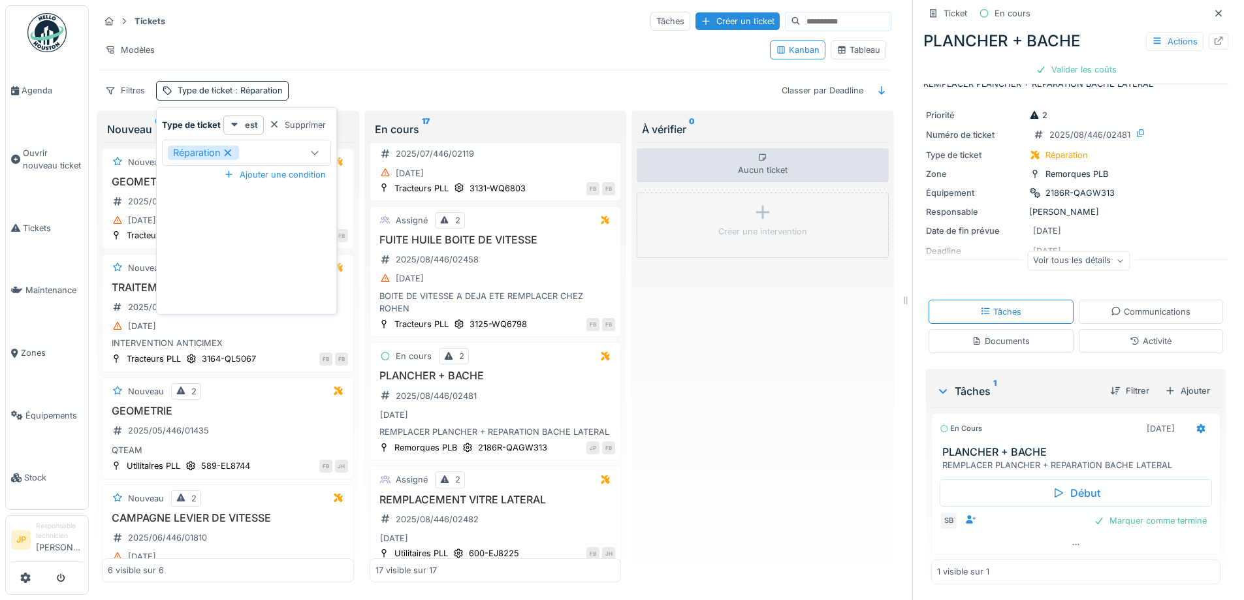
click at [236, 146] on div "Réparation" at bounding box center [203, 153] width 71 height 14
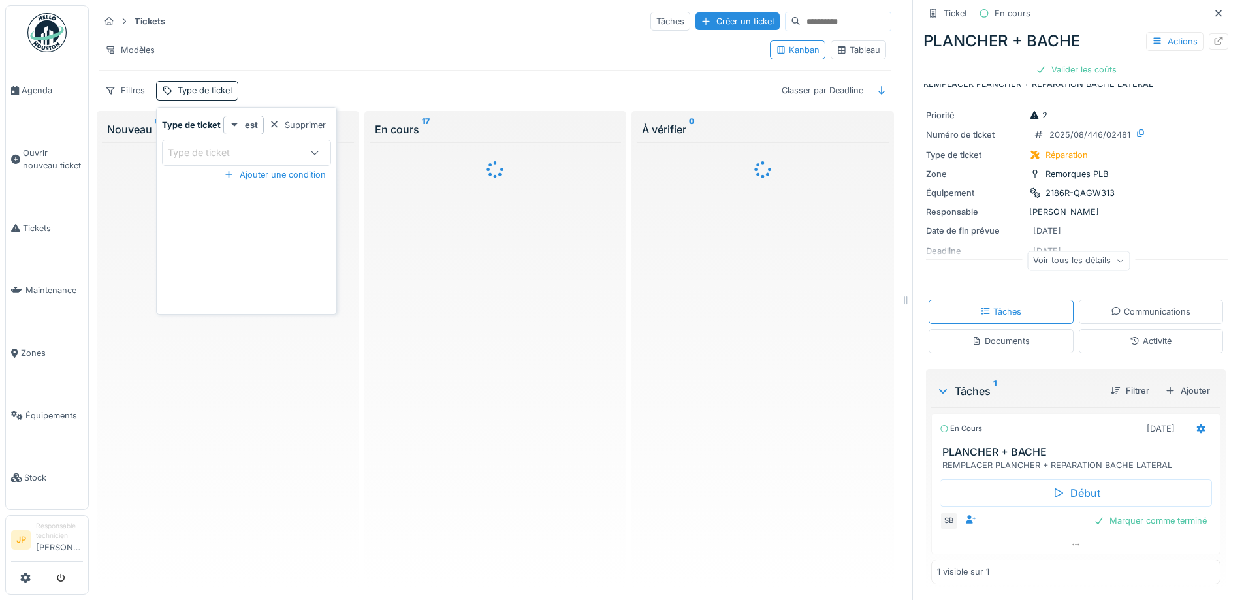
click at [269, 147] on div "Type de ticket" at bounding box center [233, 153] width 131 height 14
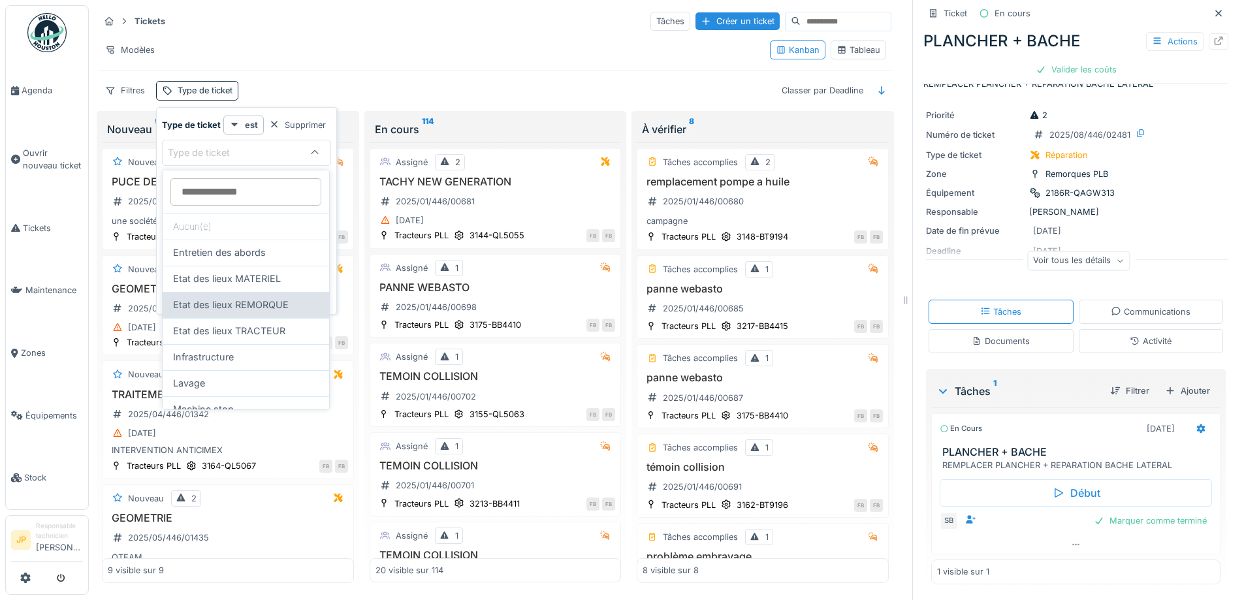
click at [249, 298] on span "Etat des lieux REMORQUE" at bounding box center [231, 305] width 116 height 14
type input "***"
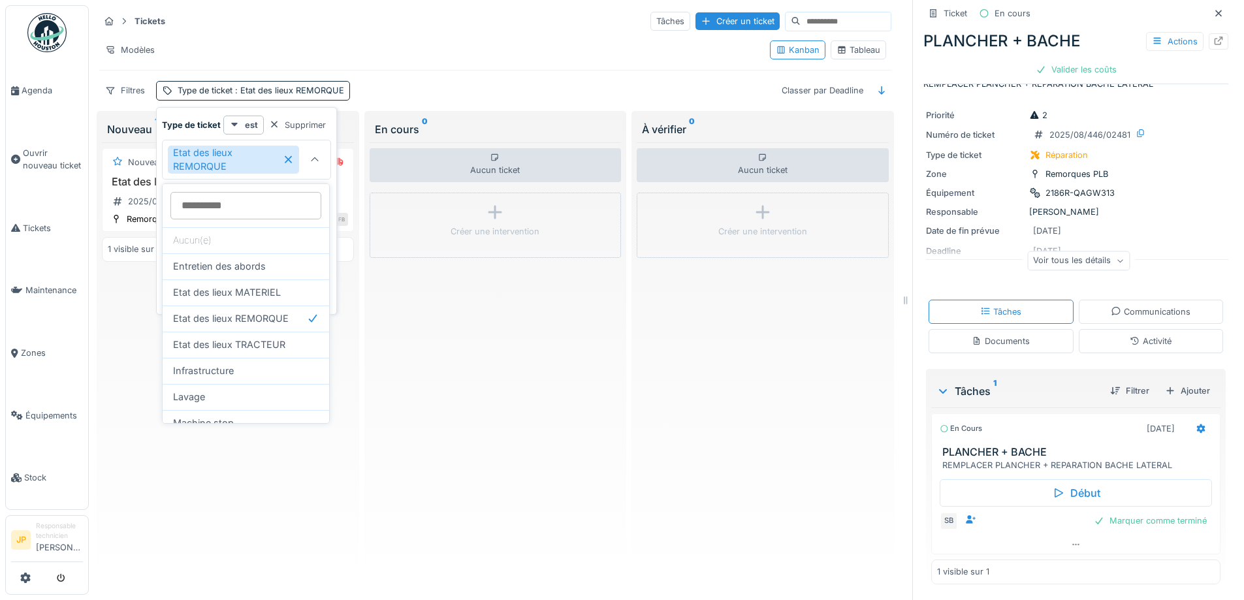
click at [511, 71] on div "Tickets Tâches Créer un ticket Modèles Kanban Tableau Filtres Type de ticket : …" at bounding box center [495, 55] width 802 height 101
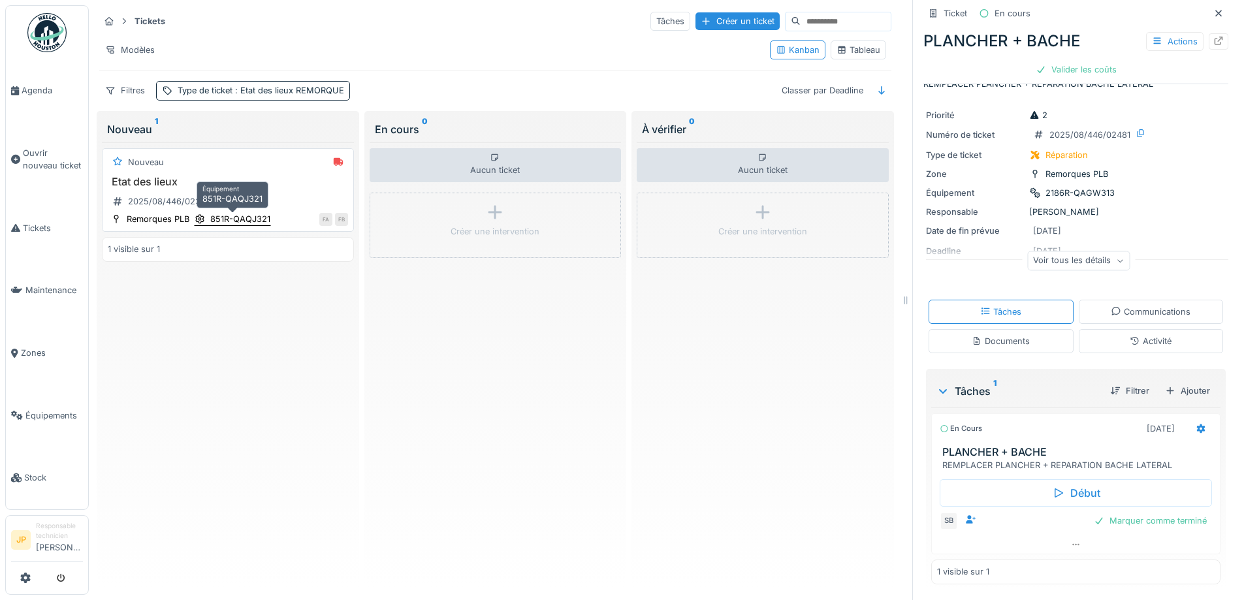
click at [239, 223] on div "851R-QAQJ321" at bounding box center [240, 219] width 60 height 12
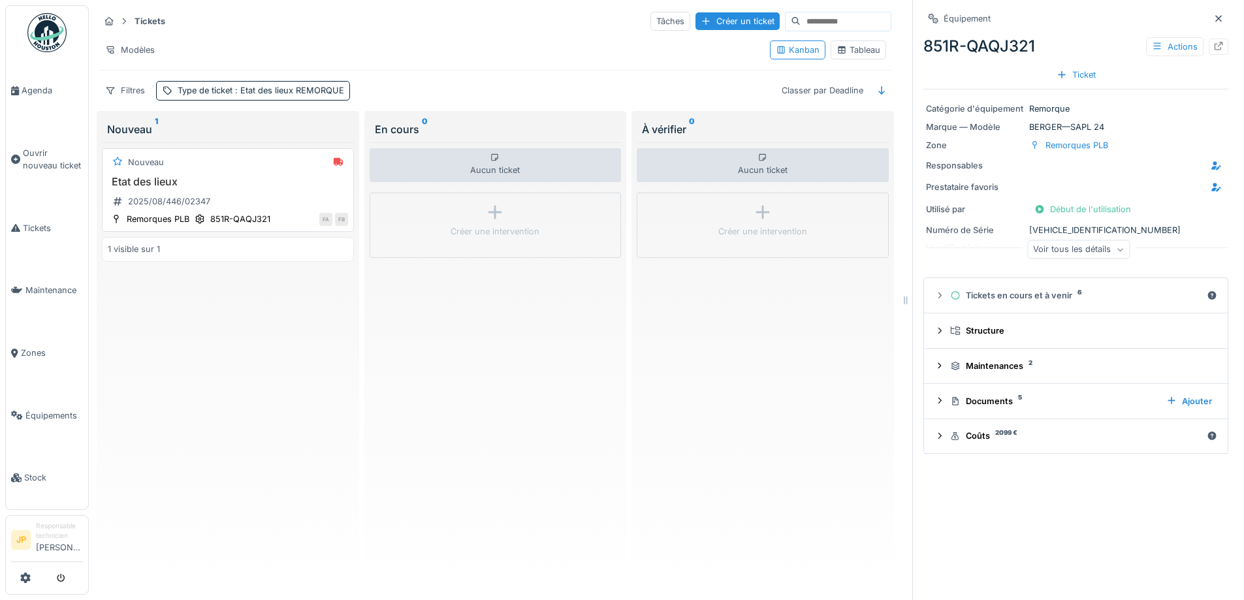
click at [129, 179] on h3 "Etat des lieux" at bounding box center [228, 182] width 240 height 12
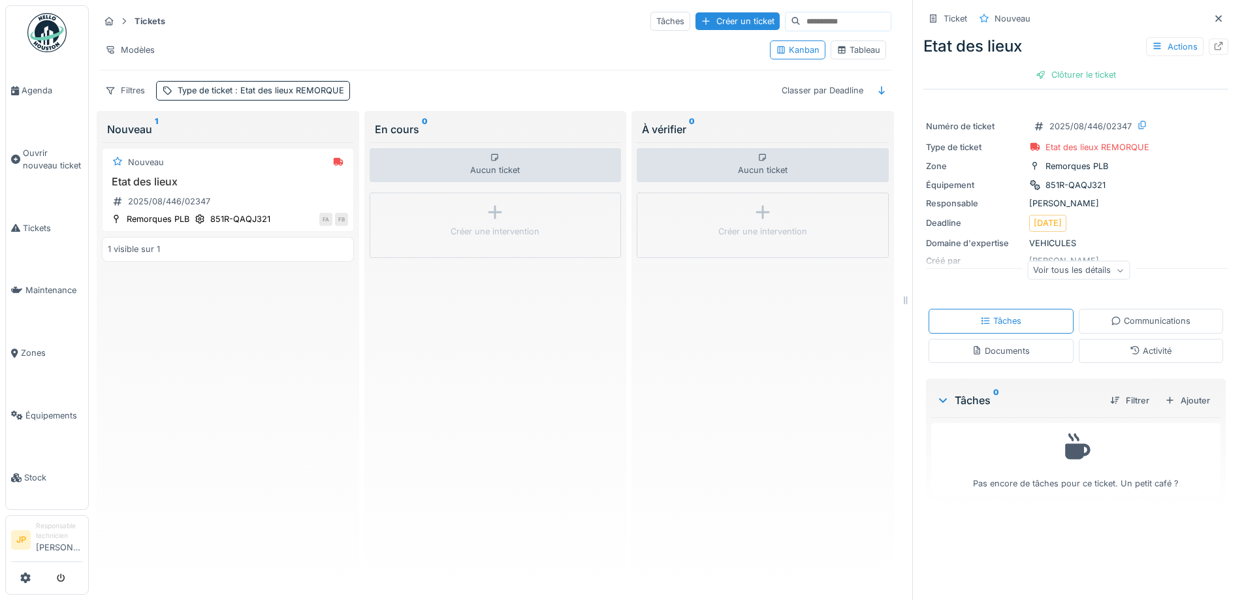
click at [1111, 327] on div "Communications" at bounding box center [1151, 321] width 80 height 12
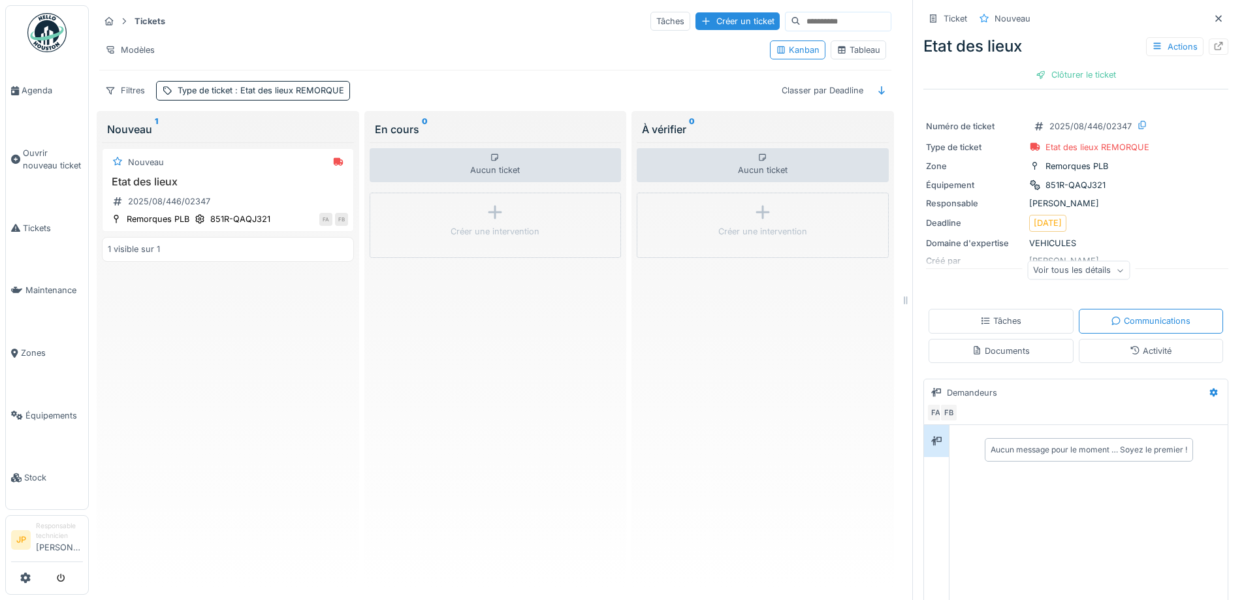
scroll to position [10, 0]
drag, startPoint x: 1103, startPoint y: 343, endPoint x: 1022, endPoint y: 348, distance: 81.7
click at [1103, 344] on div "Activité" at bounding box center [1151, 351] width 145 height 24
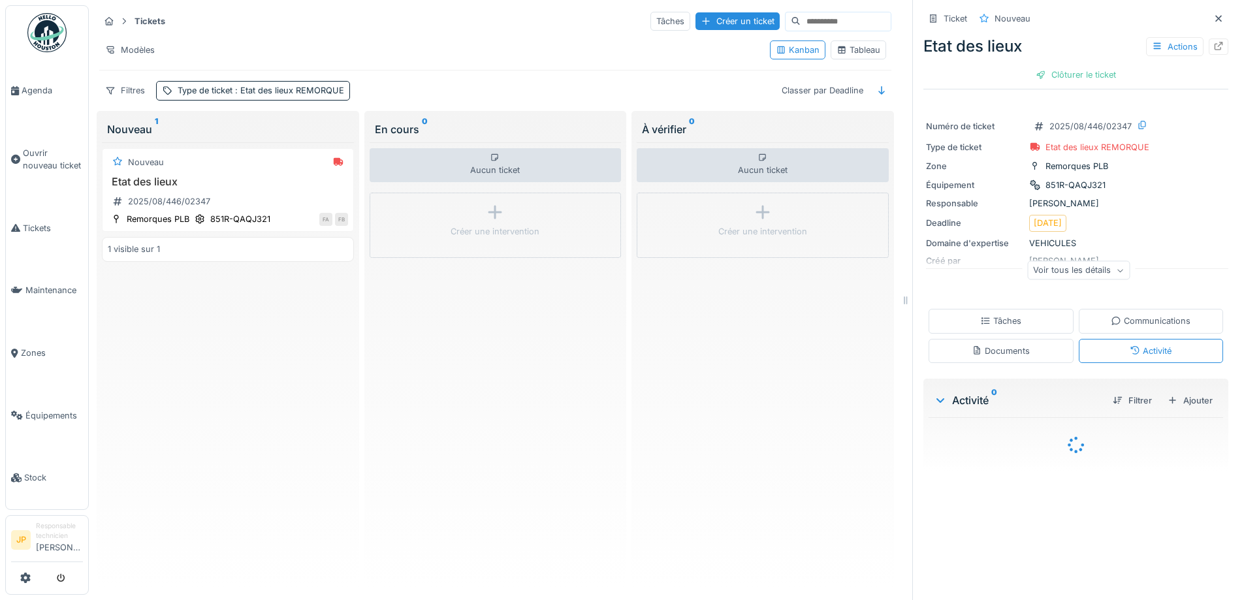
click at [1012, 347] on div "Documents" at bounding box center [1000, 351] width 58 height 12
click at [996, 320] on div "Tâches" at bounding box center [1000, 321] width 145 height 24
click at [1165, 48] on div "Etat des lieux Actions" at bounding box center [1075, 47] width 305 height 24
click at [1156, 39] on div "Actions" at bounding box center [1174, 46] width 57 height 19
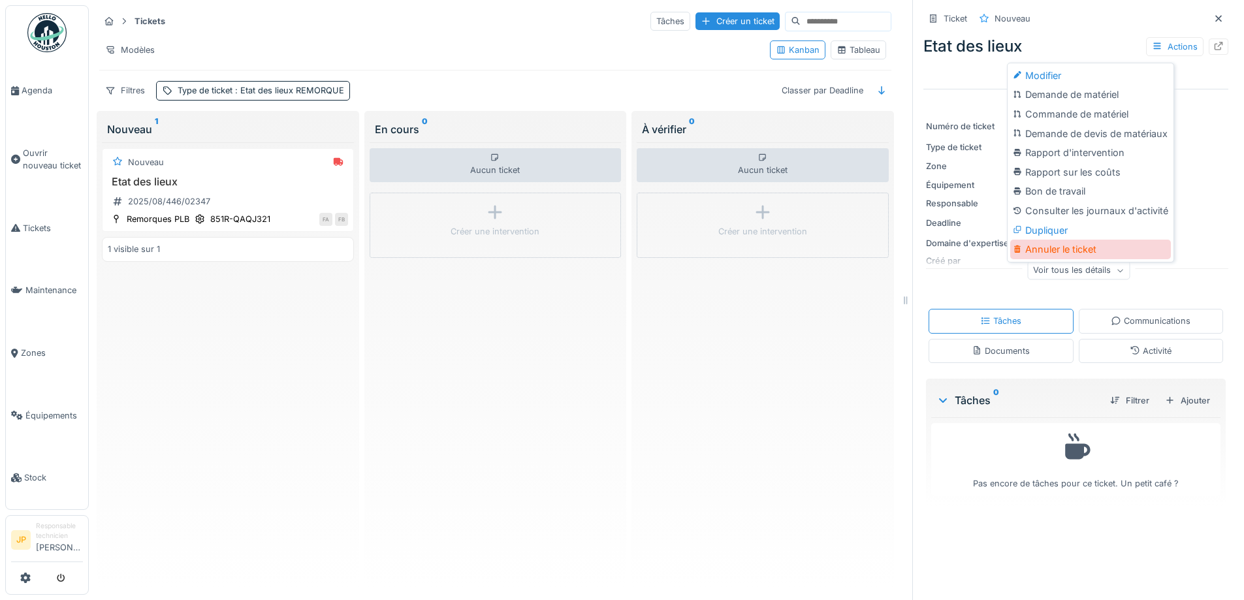
click at [1098, 243] on div "Annuler le ticket" at bounding box center [1090, 250] width 161 height 20
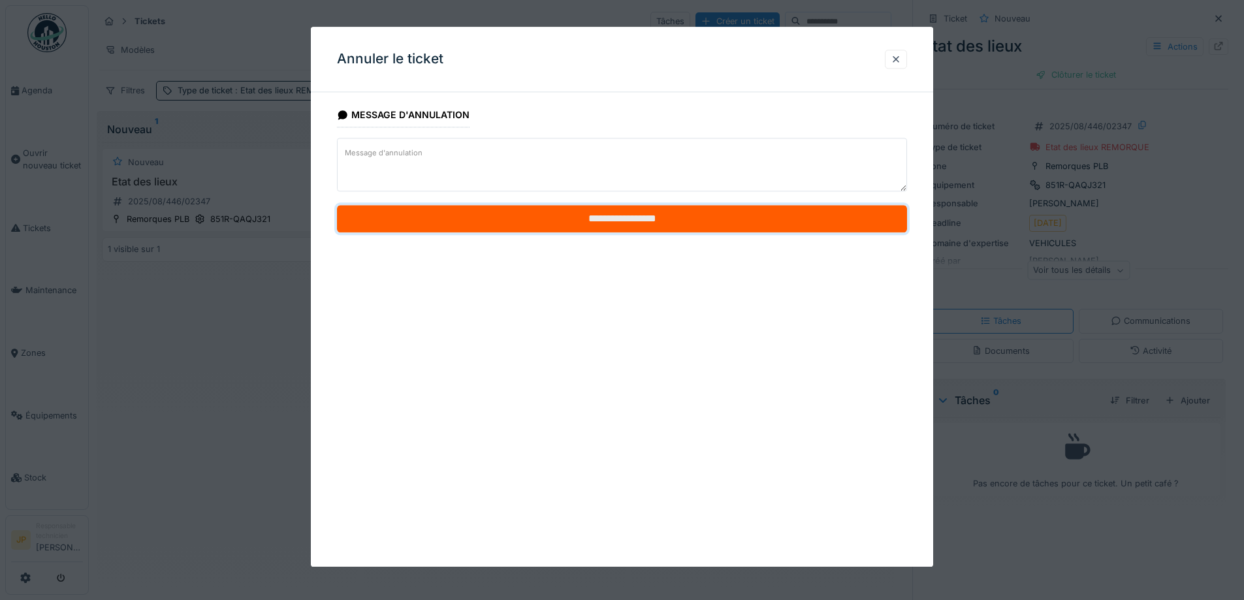
click at [629, 222] on input "**********" at bounding box center [622, 219] width 570 height 27
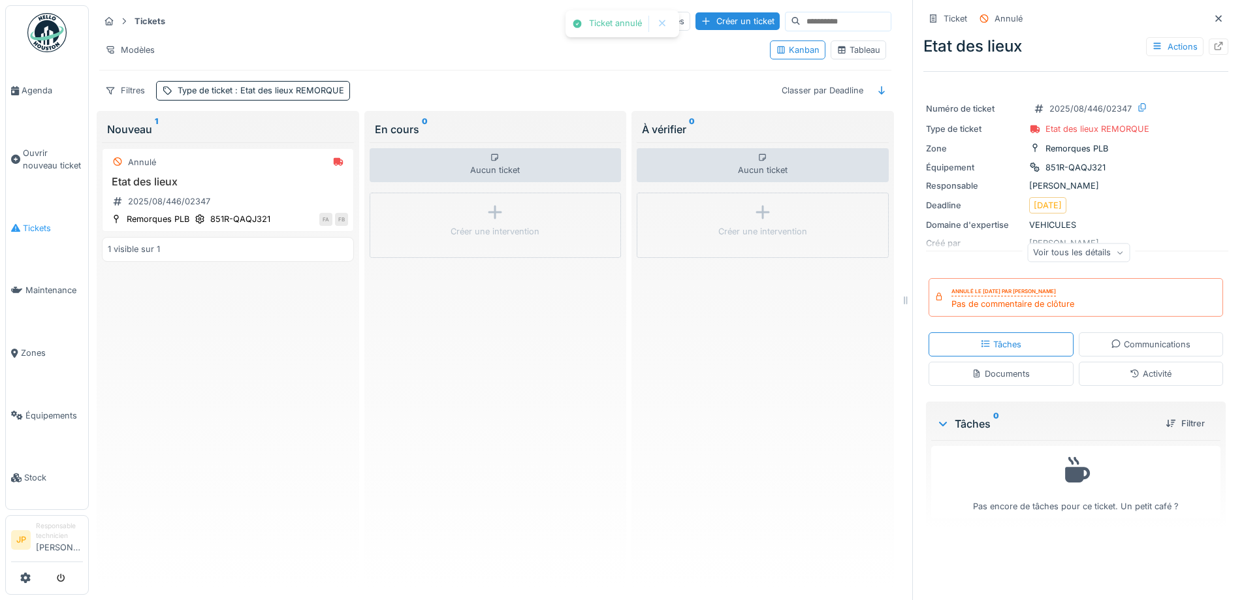
click at [23, 222] on span "Tickets" at bounding box center [53, 228] width 60 height 12
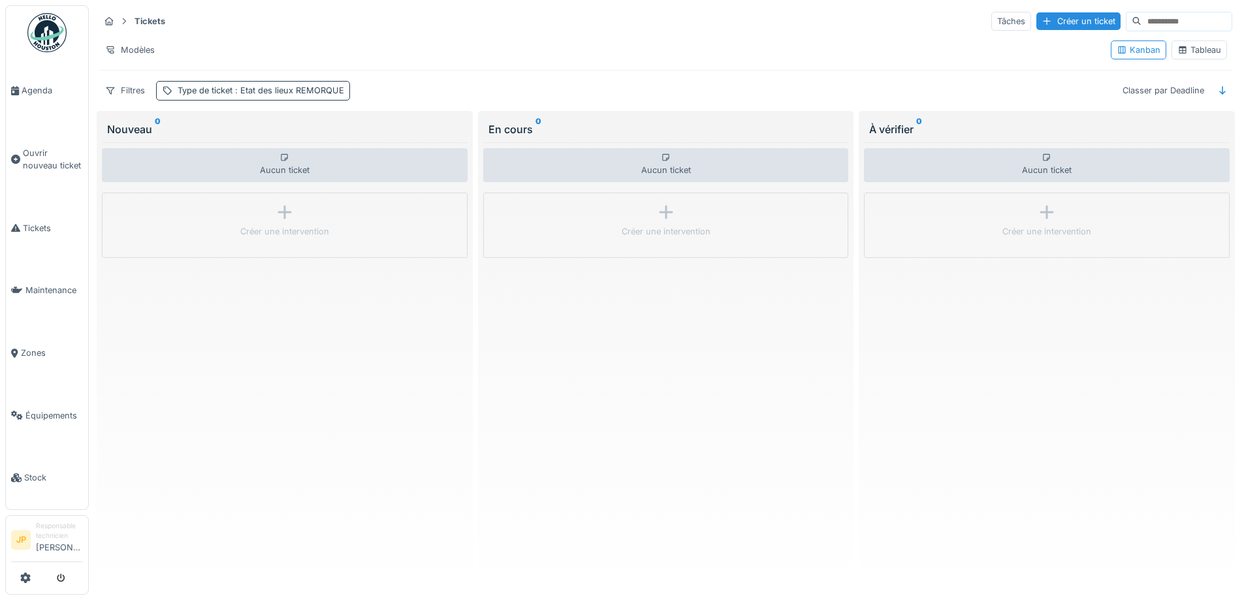
click at [258, 94] on span ": Etat des lieux REMORQUE" at bounding box center [288, 91] width 112 height 10
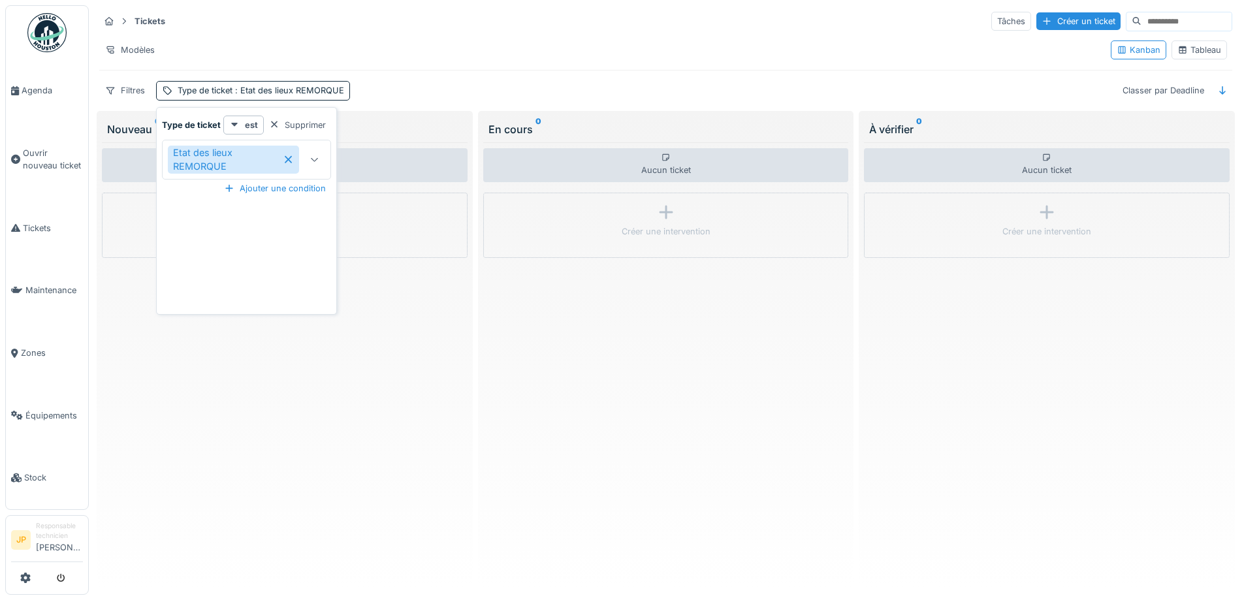
click at [285, 157] on icon at bounding box center [288, 159] width 11 height 9
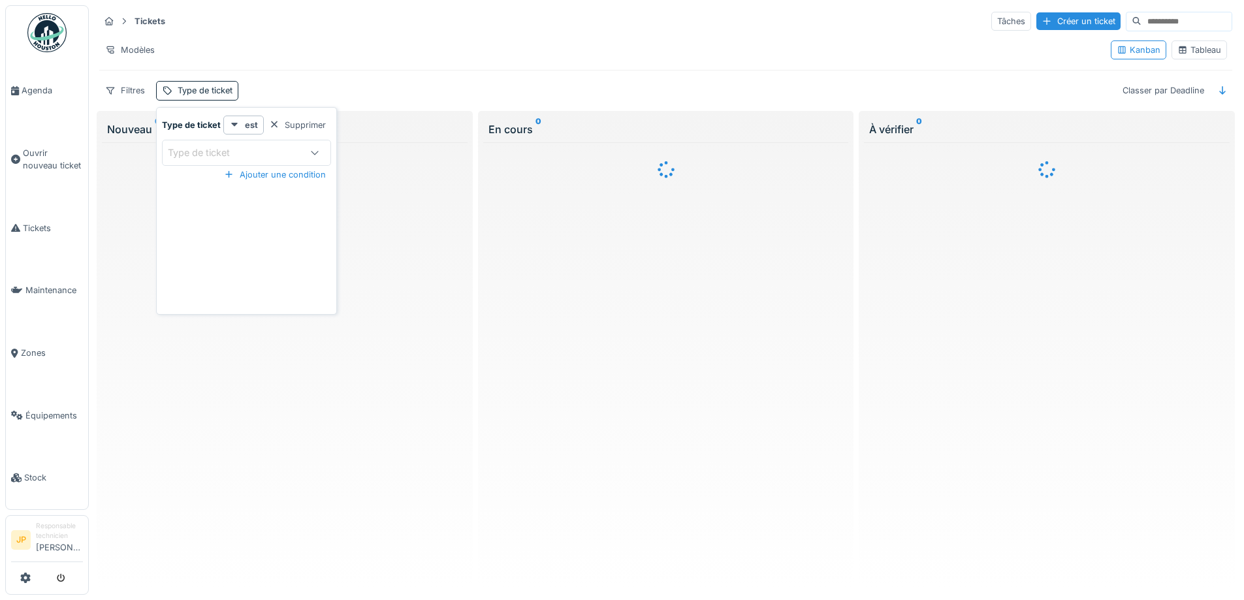
click at [276, 160] on div "Type de ticket" at bounding box center [246, 153] width 169 height 26
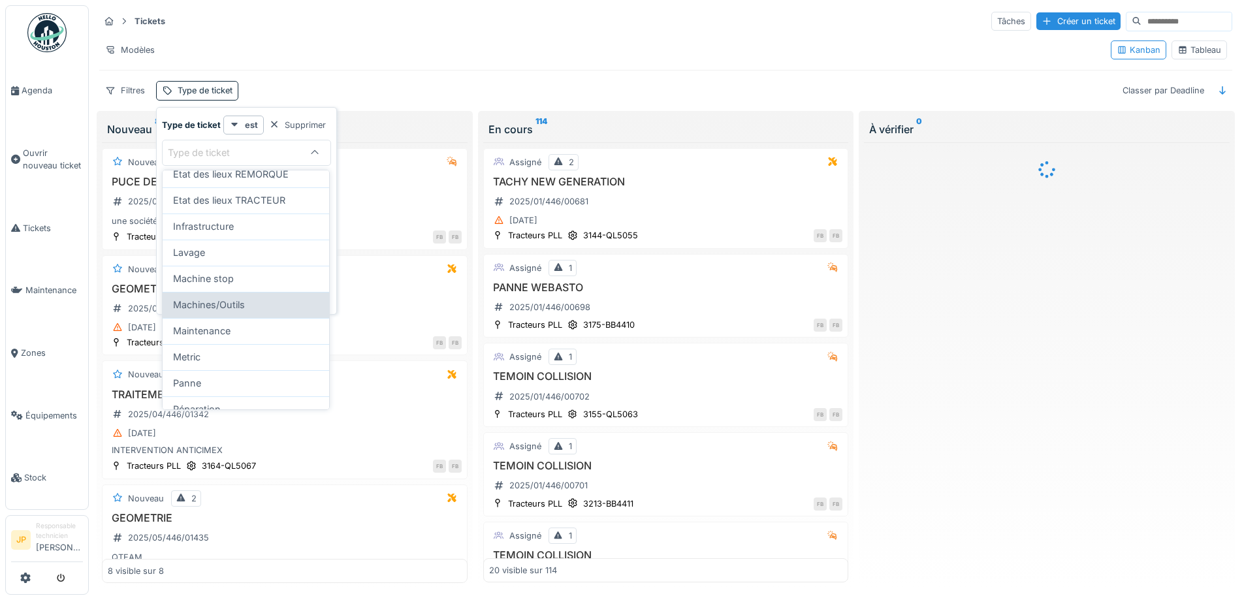
scroll to position [193, 0]
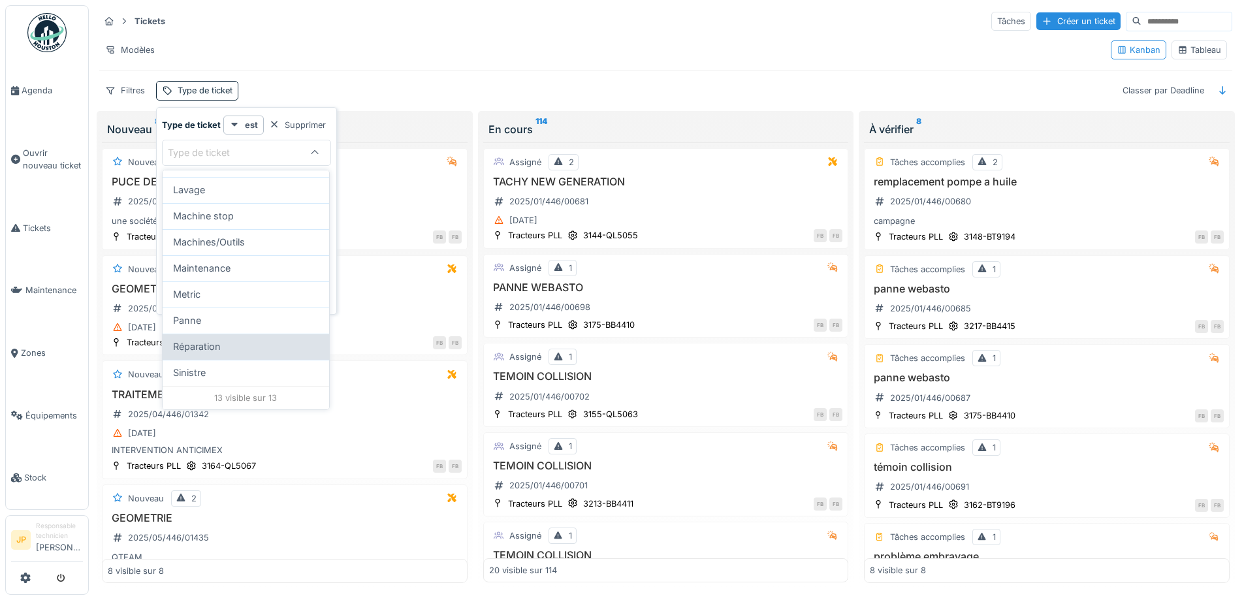
click at [214, 343] on span "Réparation" at bounding box center [197, 346] width 48 height 14
type input "***"
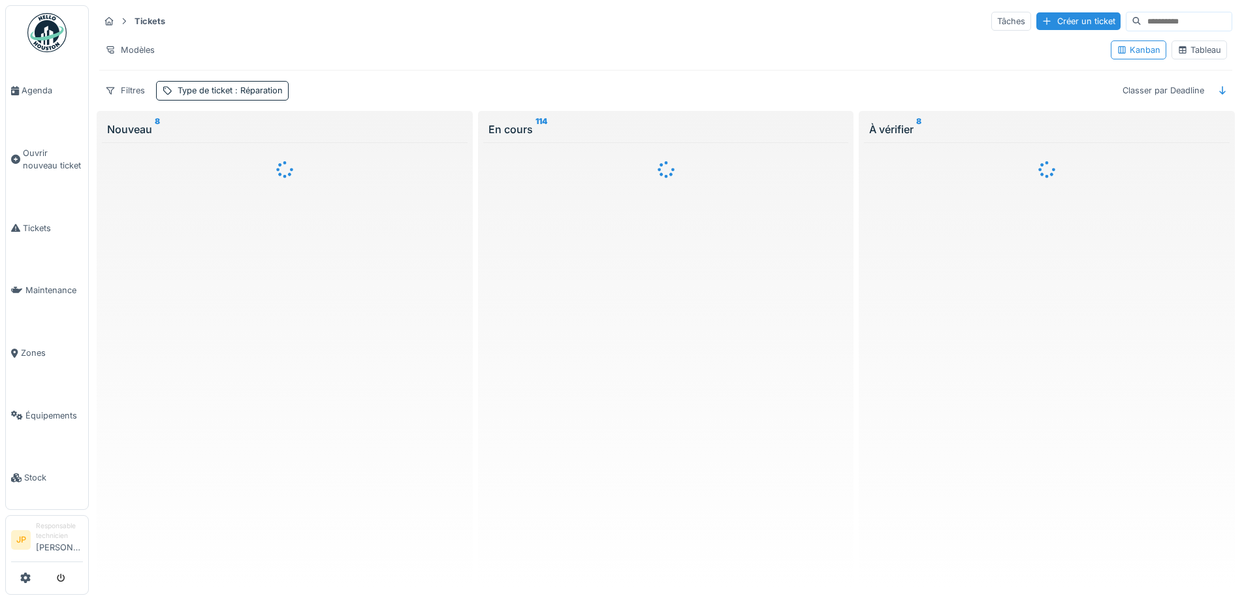
click at [604, 45] on div "Modèles" at bounding box center [599, 49] width 1001 height 19
